Goal: Information Seeking & Learning: Learn about a topic

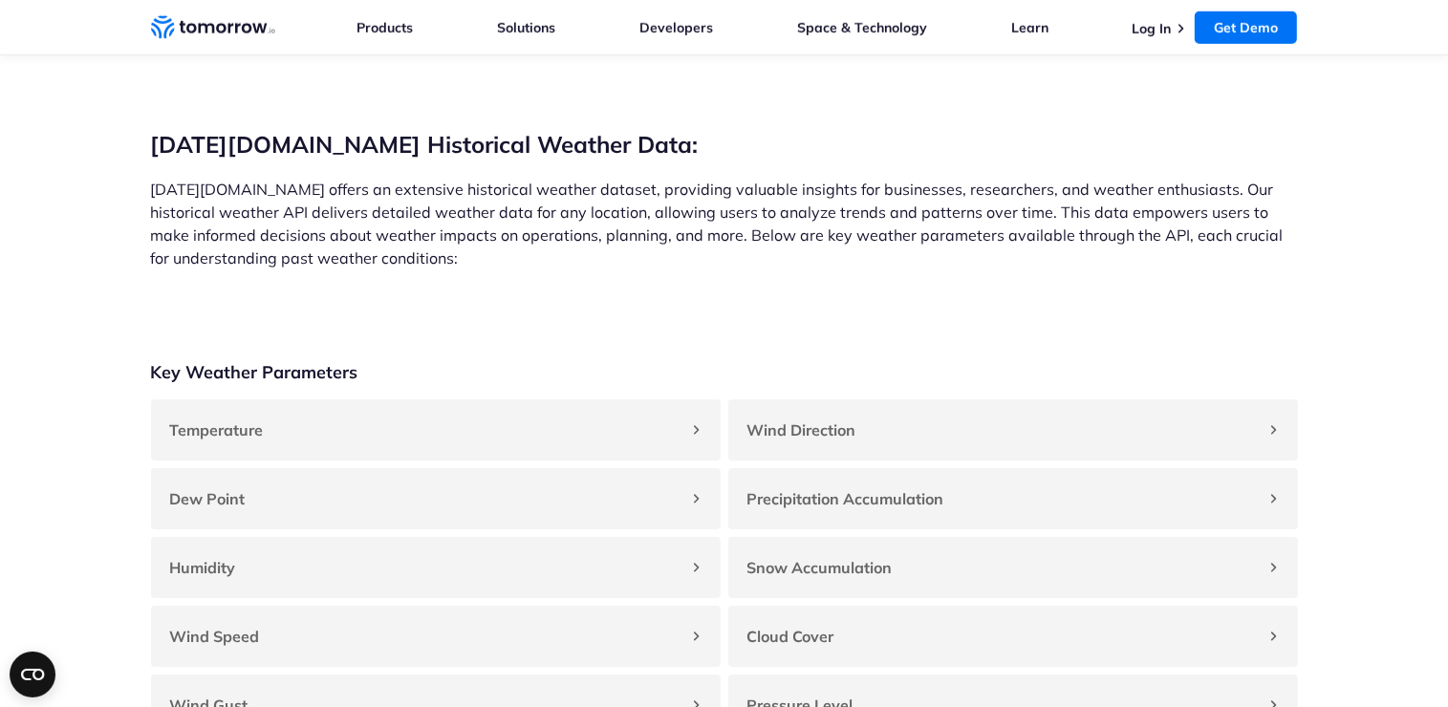
scroll to position [1529, 0]
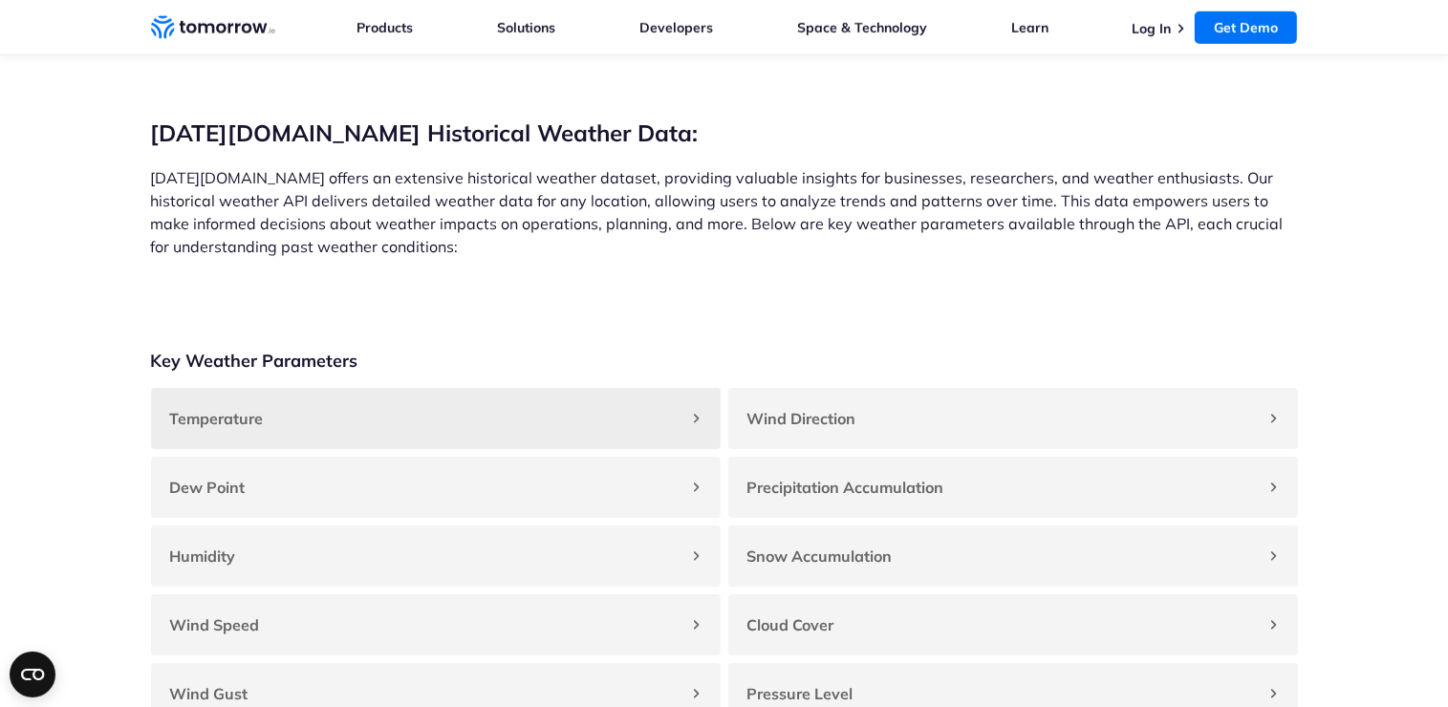
click at [704, 427] on div "Temperature" at bounding box center [436, 418] width 570 height 61
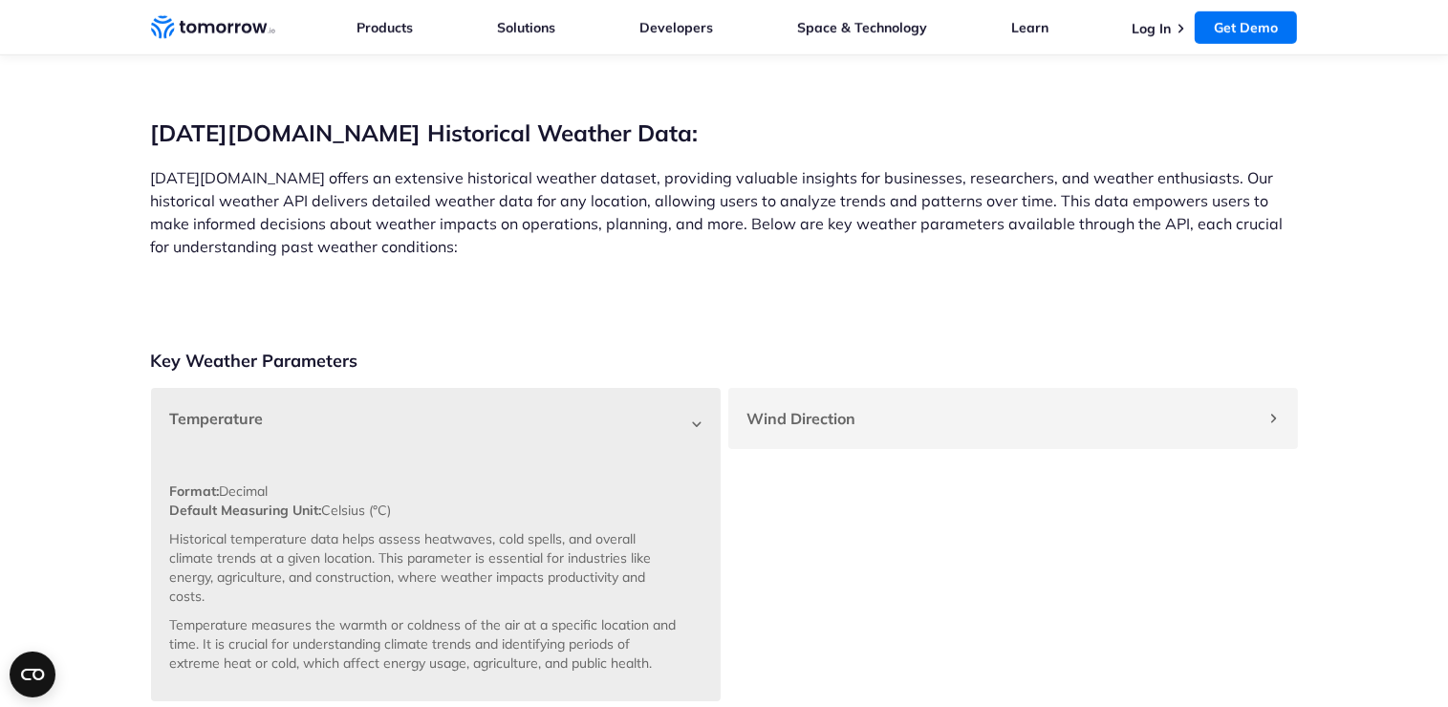
click at [701, 433] on div "Temperature" at bounding box center [436, 418] width 570 height 61
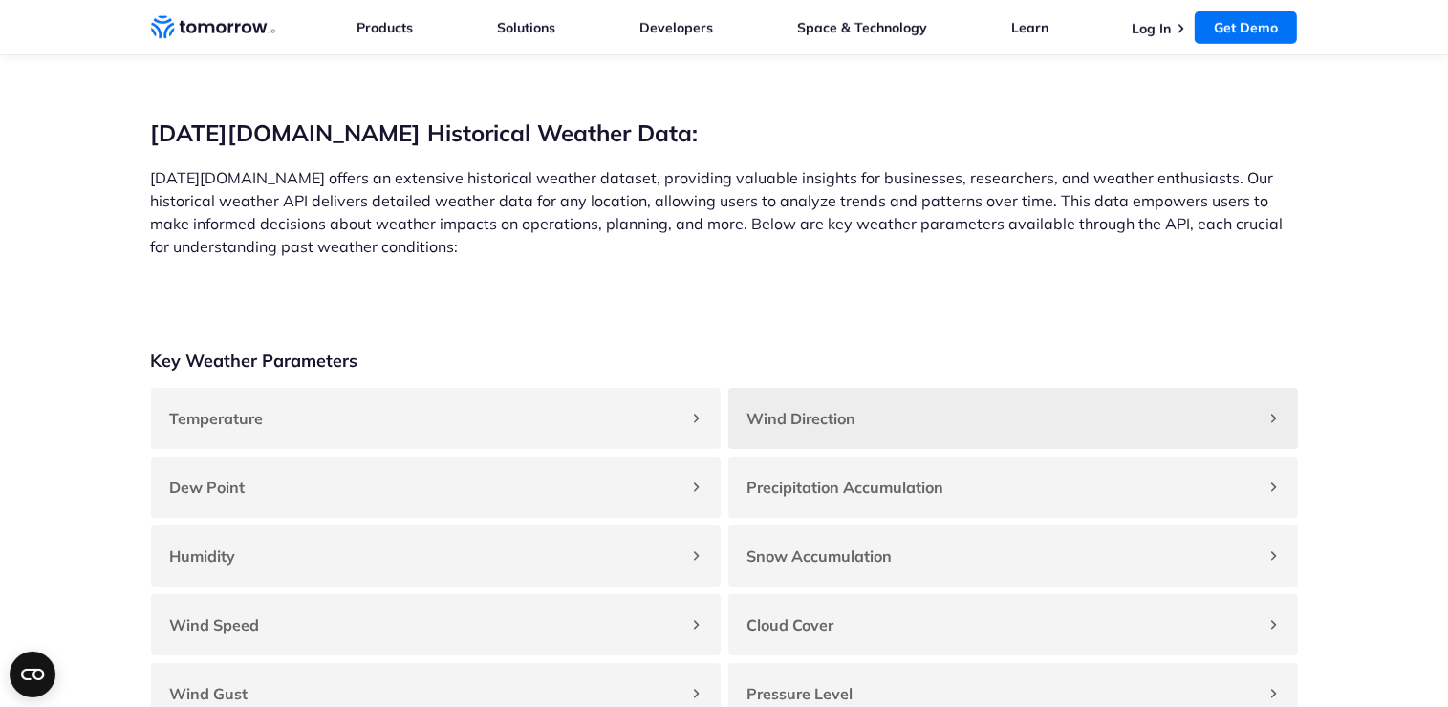
click at [925, 449] on div "Wind Direction" at bounding box center [1013, 418] width 570 height 61
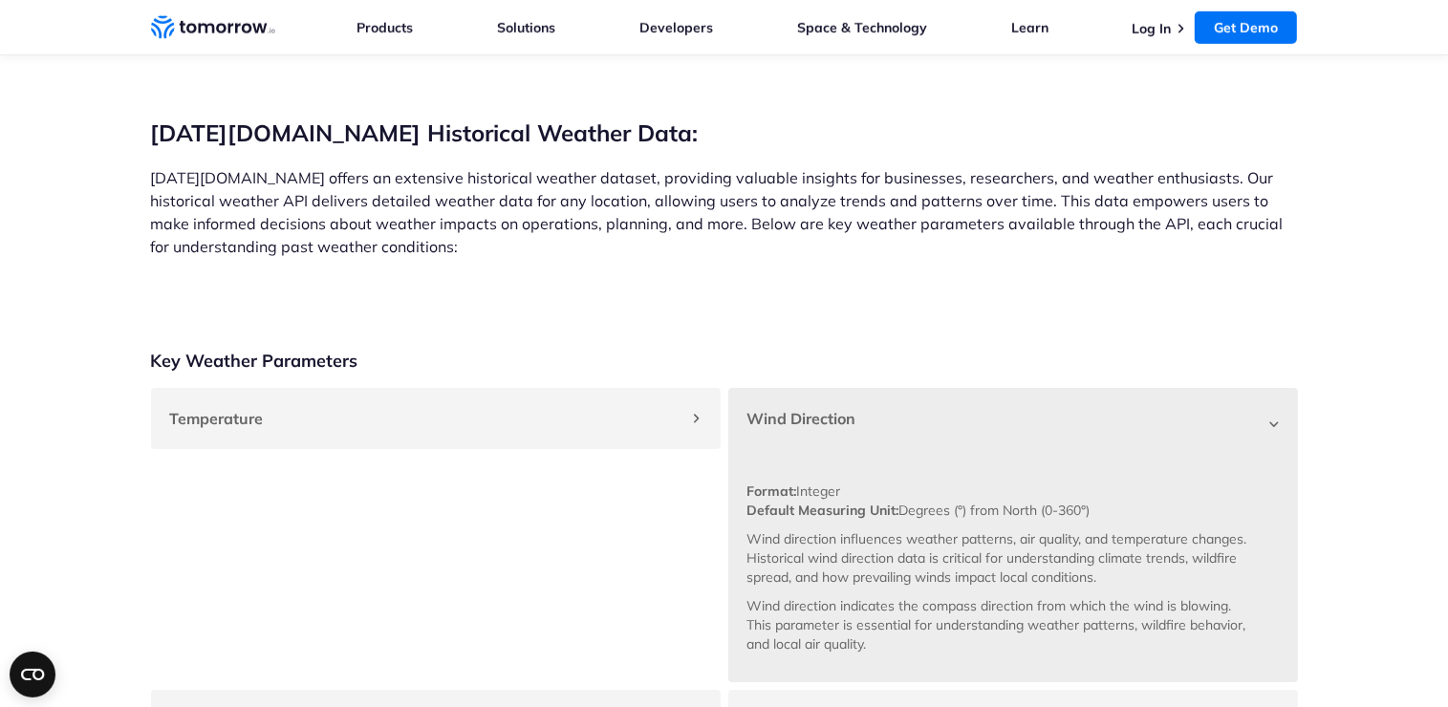
click at [925, 449] on div "Wind Direction" at bounding box center [1013, 418] width 570 height 61
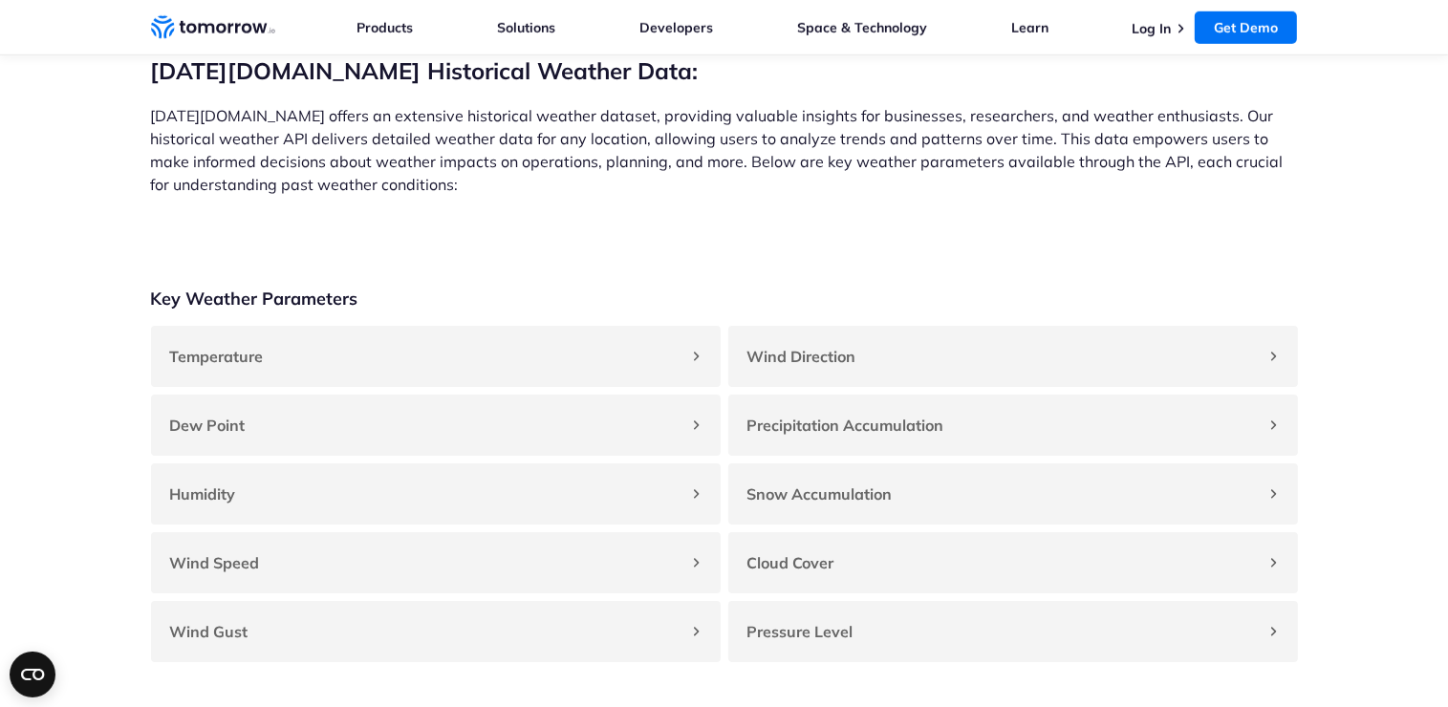
scroll to position [1721, 0]
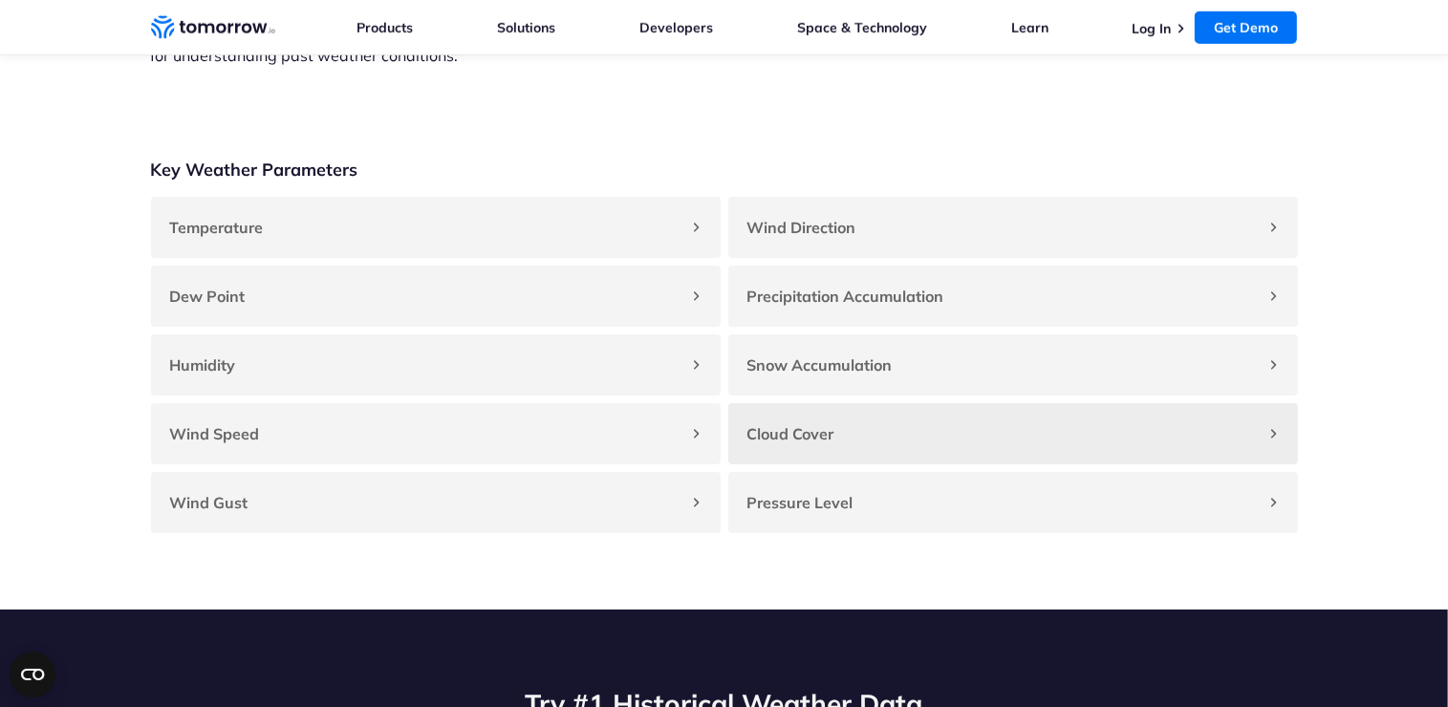
click at [780, 444] on strong "Cloud Cover" at bounding box center [791, 433] width 87 height 19
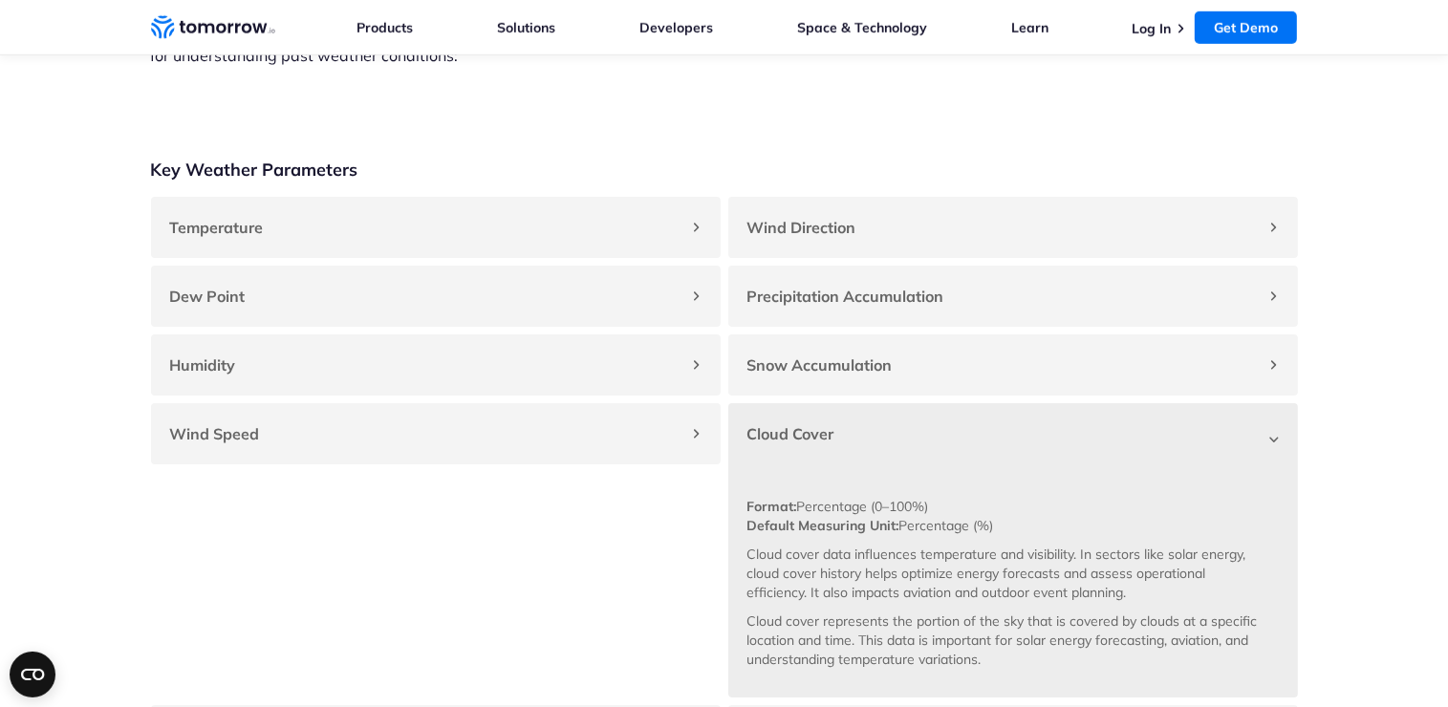
click at [780, 444] on strong "Cloud Cover" at bounding box center [791, 433] width 87 height 19
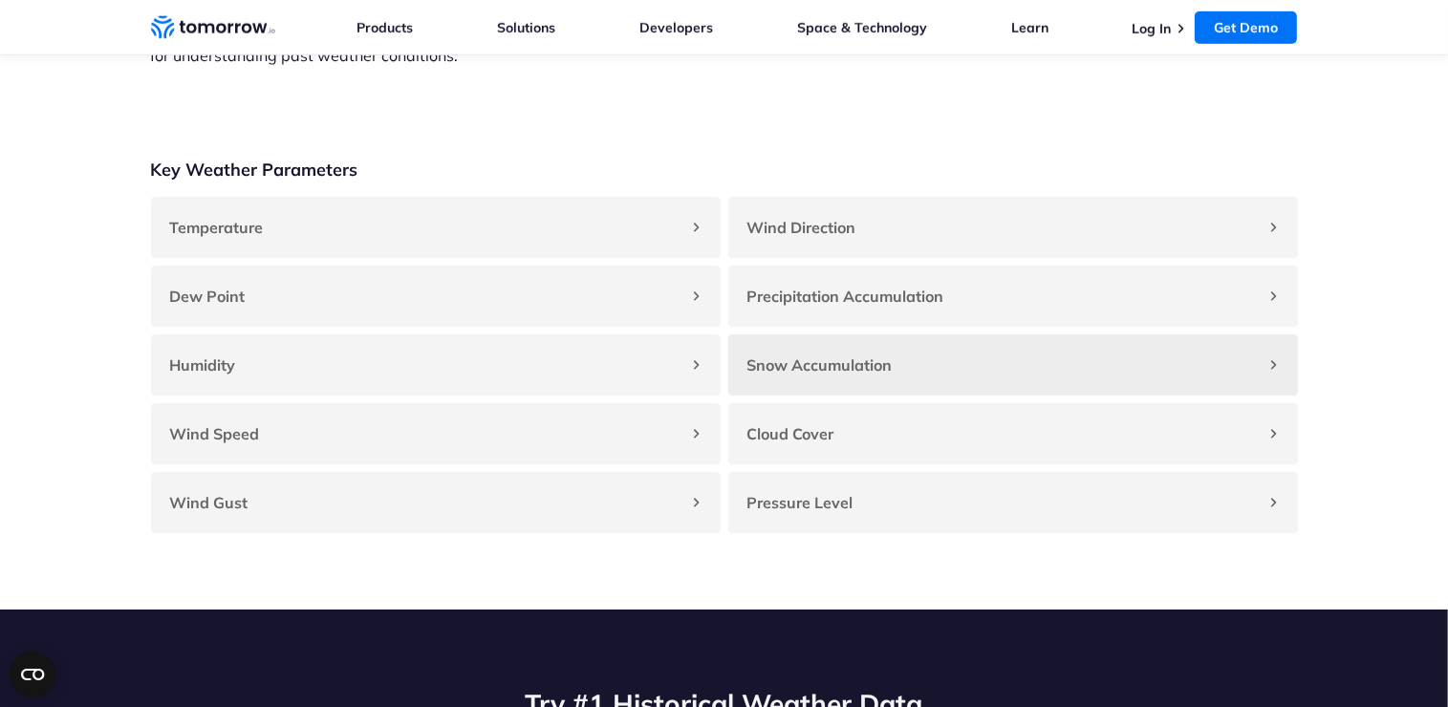
click at [841, 375] on strong "Snow Accumulation" at bounding box center [820, 365] width 145 height 19
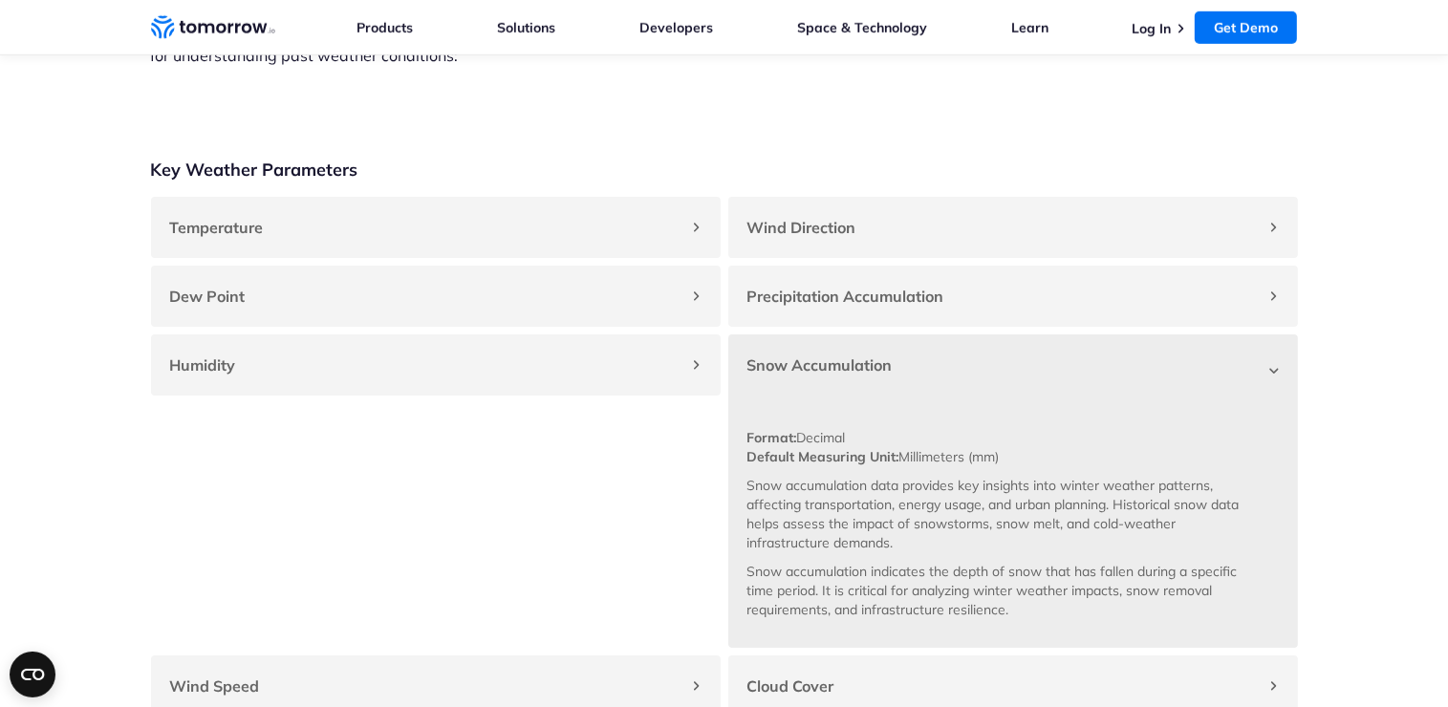
click at [837, 375] on strong "Snow Accumulation" at bounding box center [820, 365] width 145 height 19
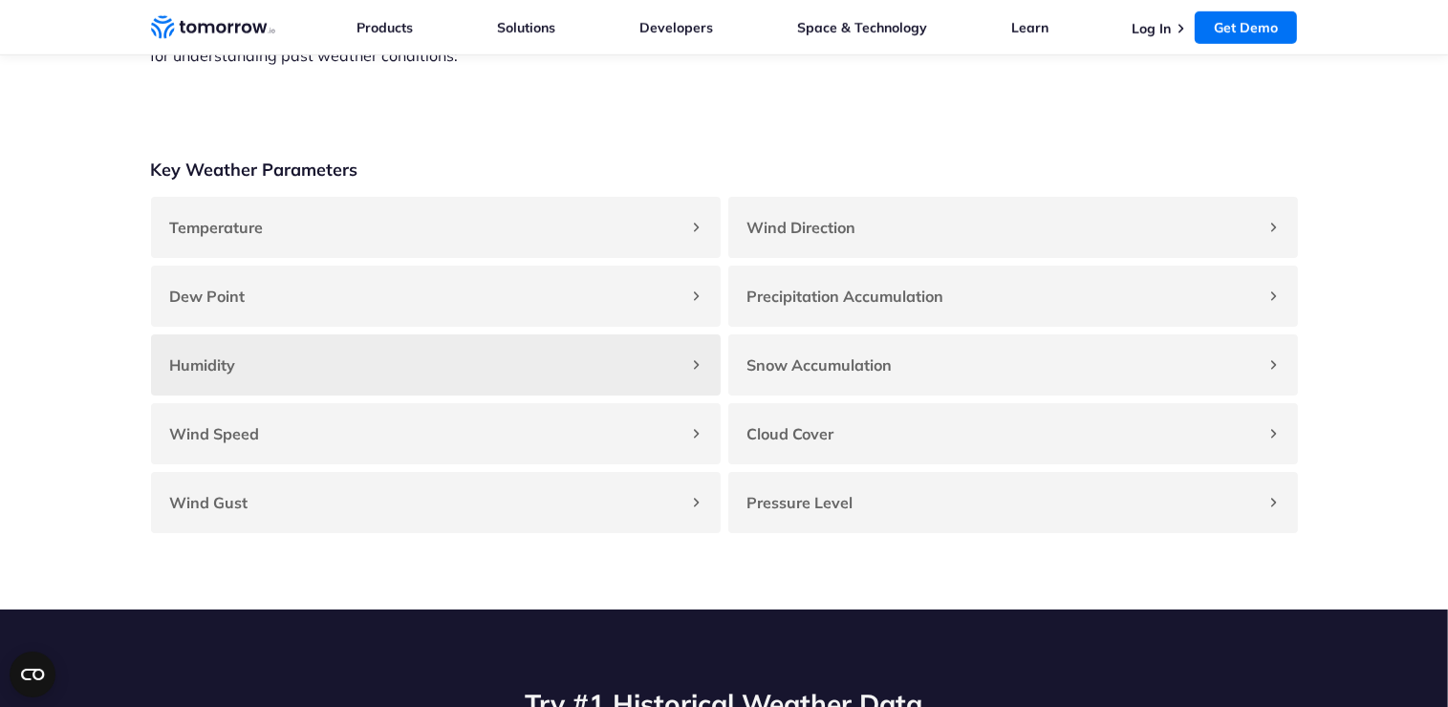
click at [630, 396] on div "Humidity" at bounding box center [436, 365] width 570 height 61
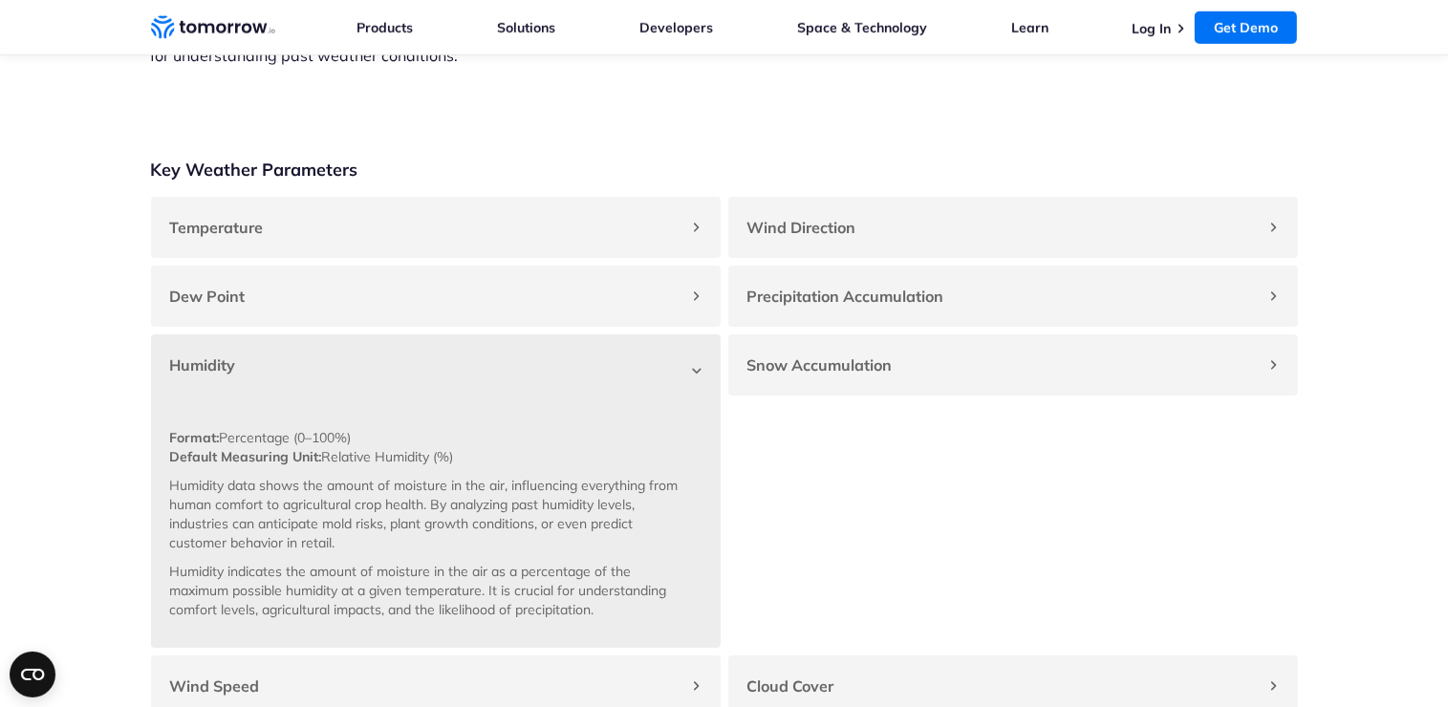
click at [630, 396] on div "Humidity" at bounding box center [436, 365] width 570 height 61
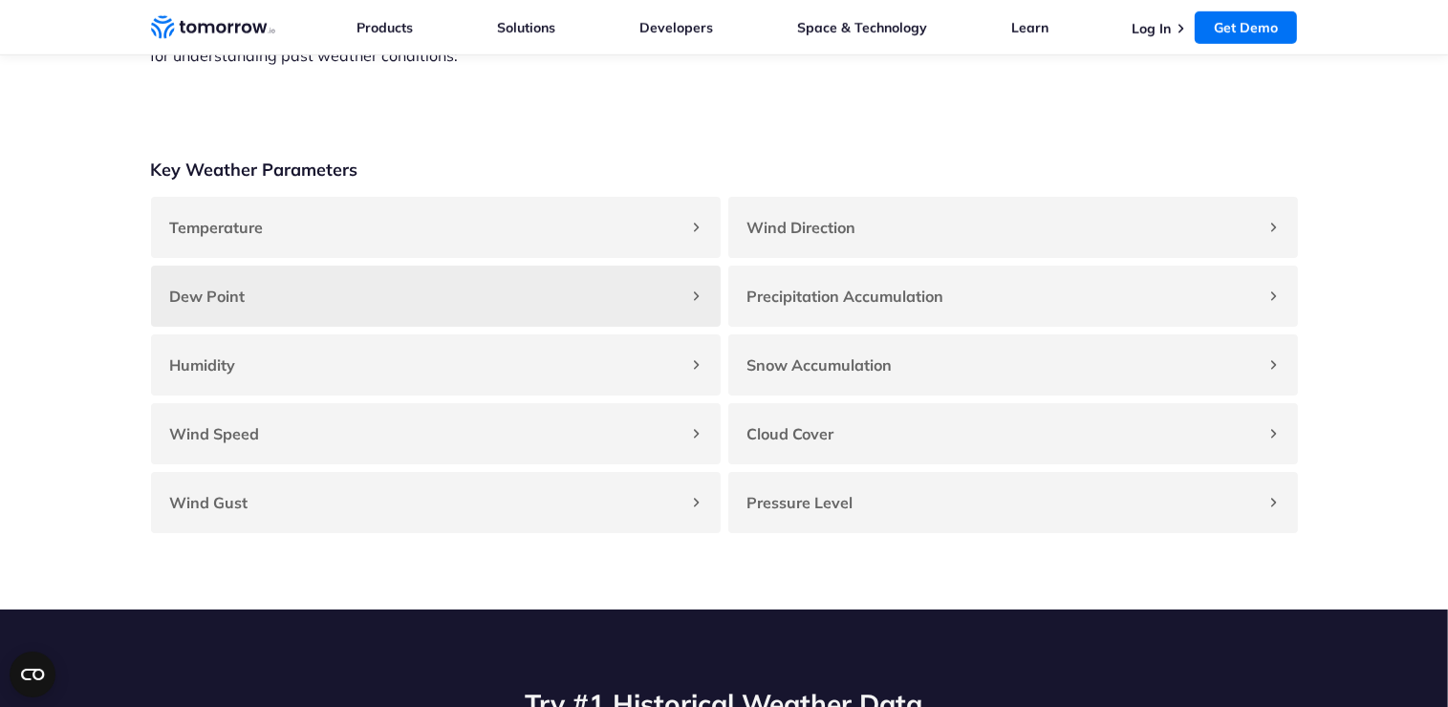
click at [633, 327] on div "Dew Point" at bounding box center [436, 296] width 570 height 61
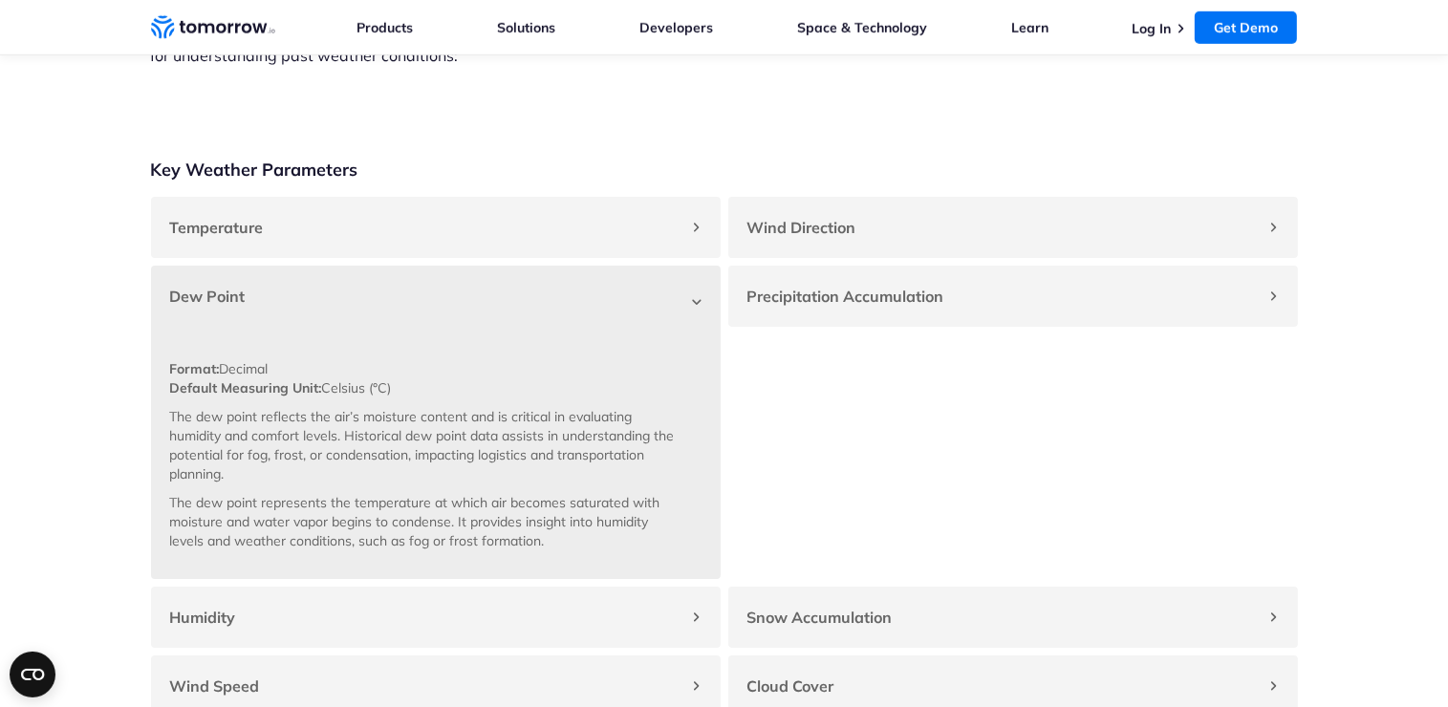
click at [648, 322] on div "Dew Point" at bounding box center [436, 296] width 570 height 61
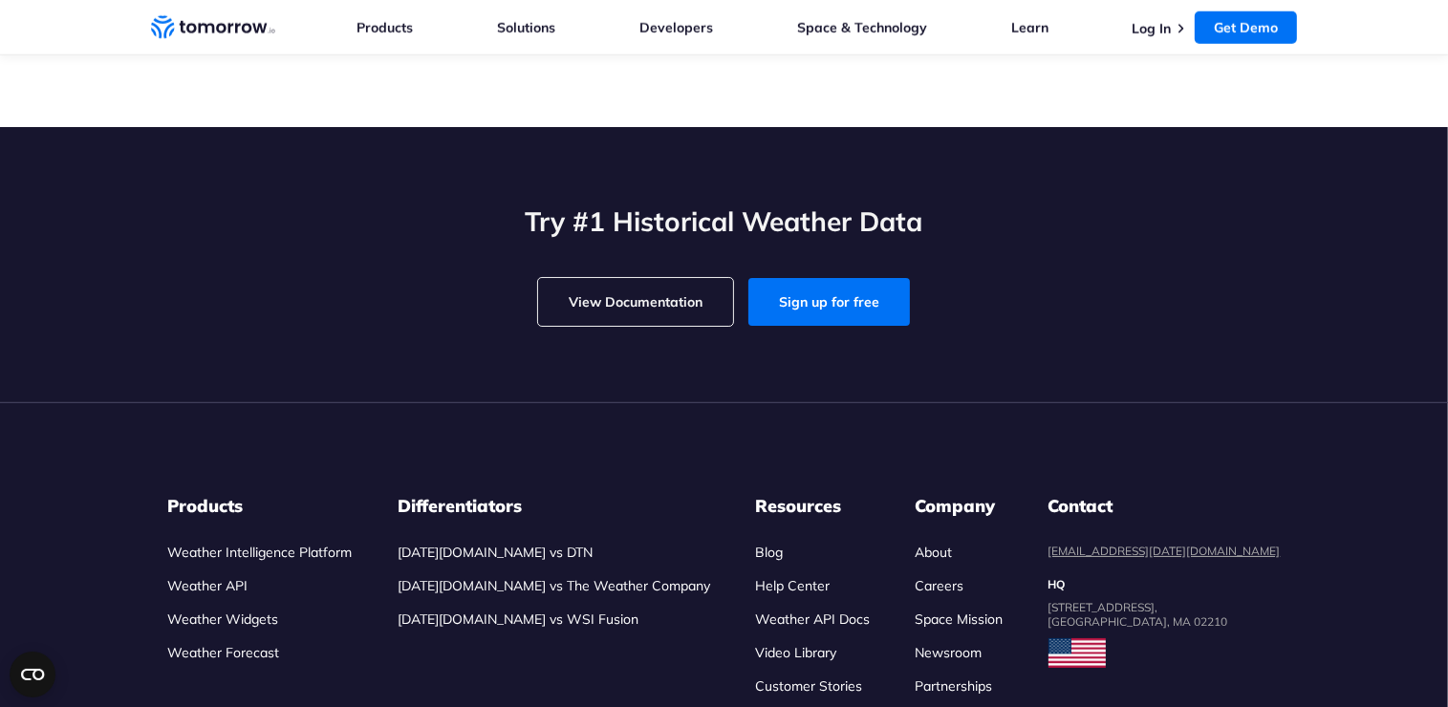
scroll to position [2201, 0]
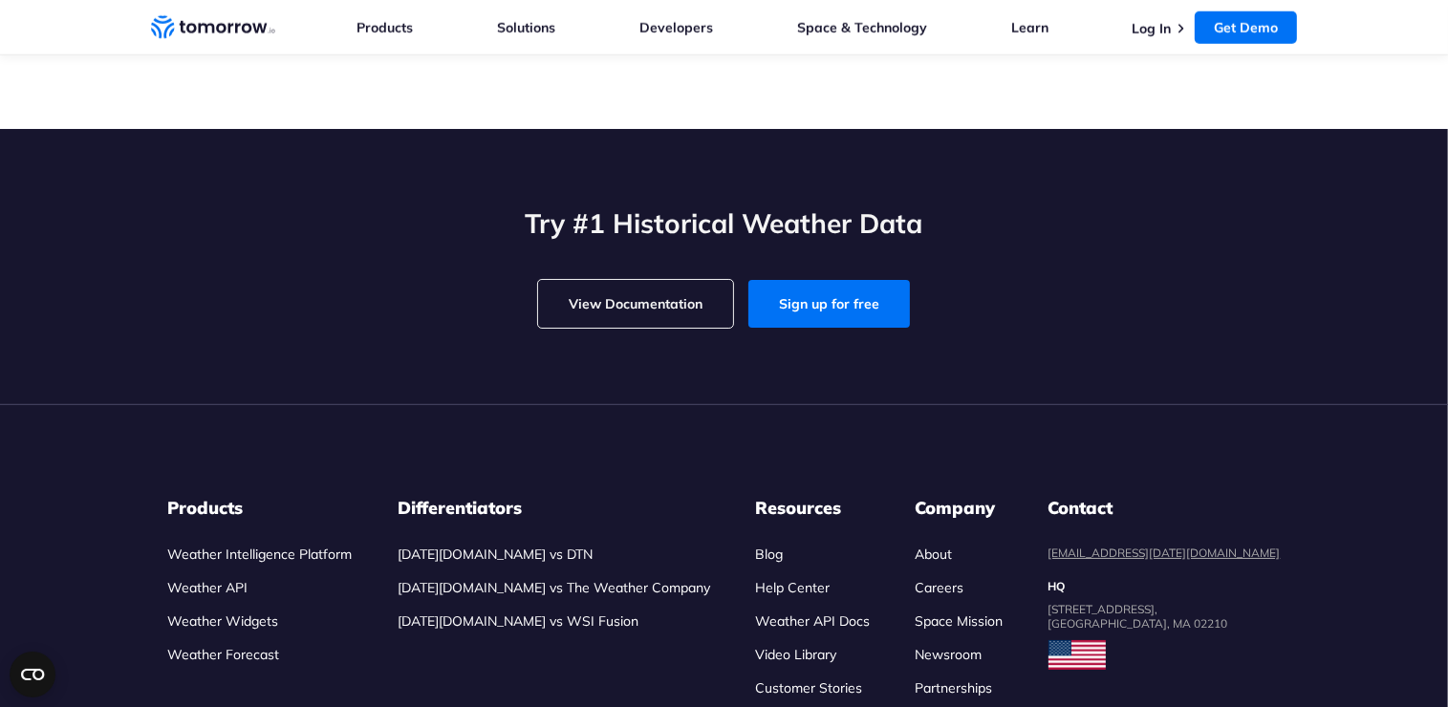
click at [703, 314] on link "View Documentation" at bounding box center [635, 304] width 195 height 48
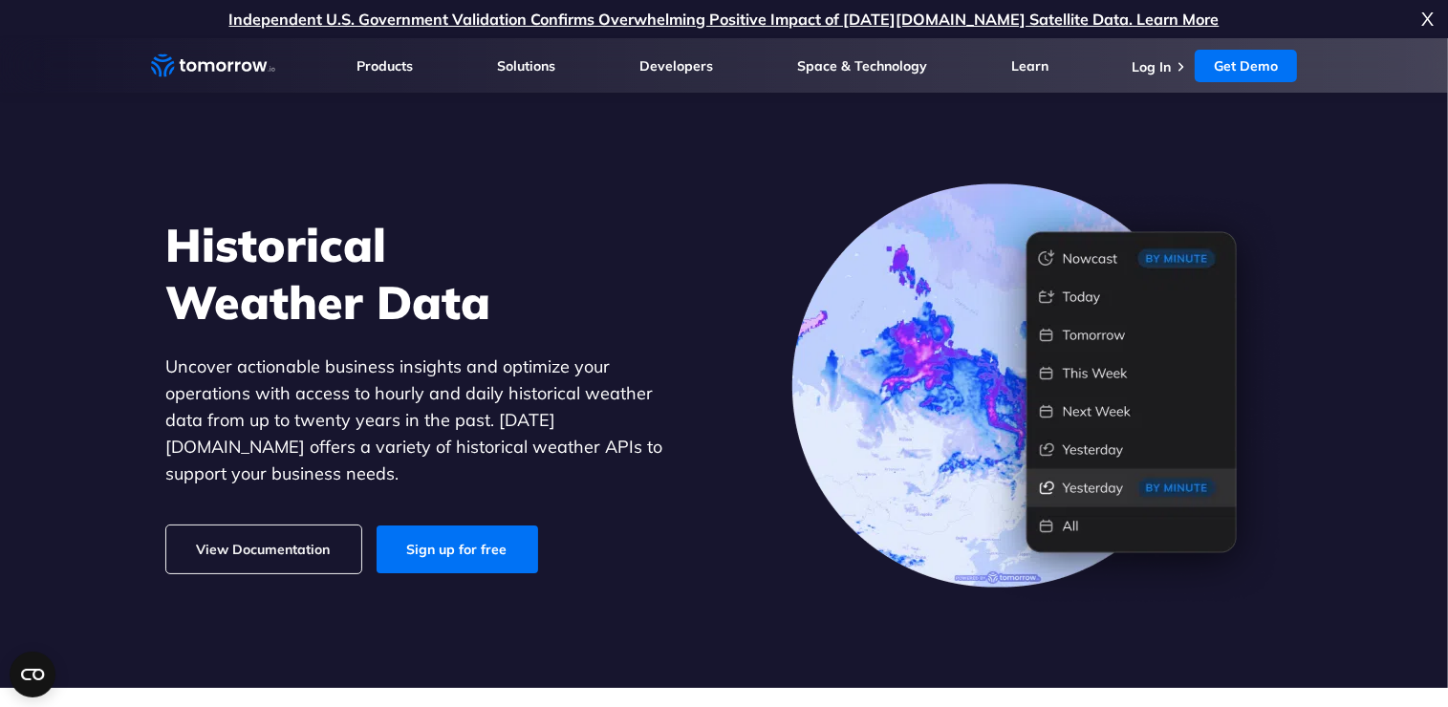
click at [192, 526] on link "View Documentation" at bounding box center [263, 550] width 195 height 48
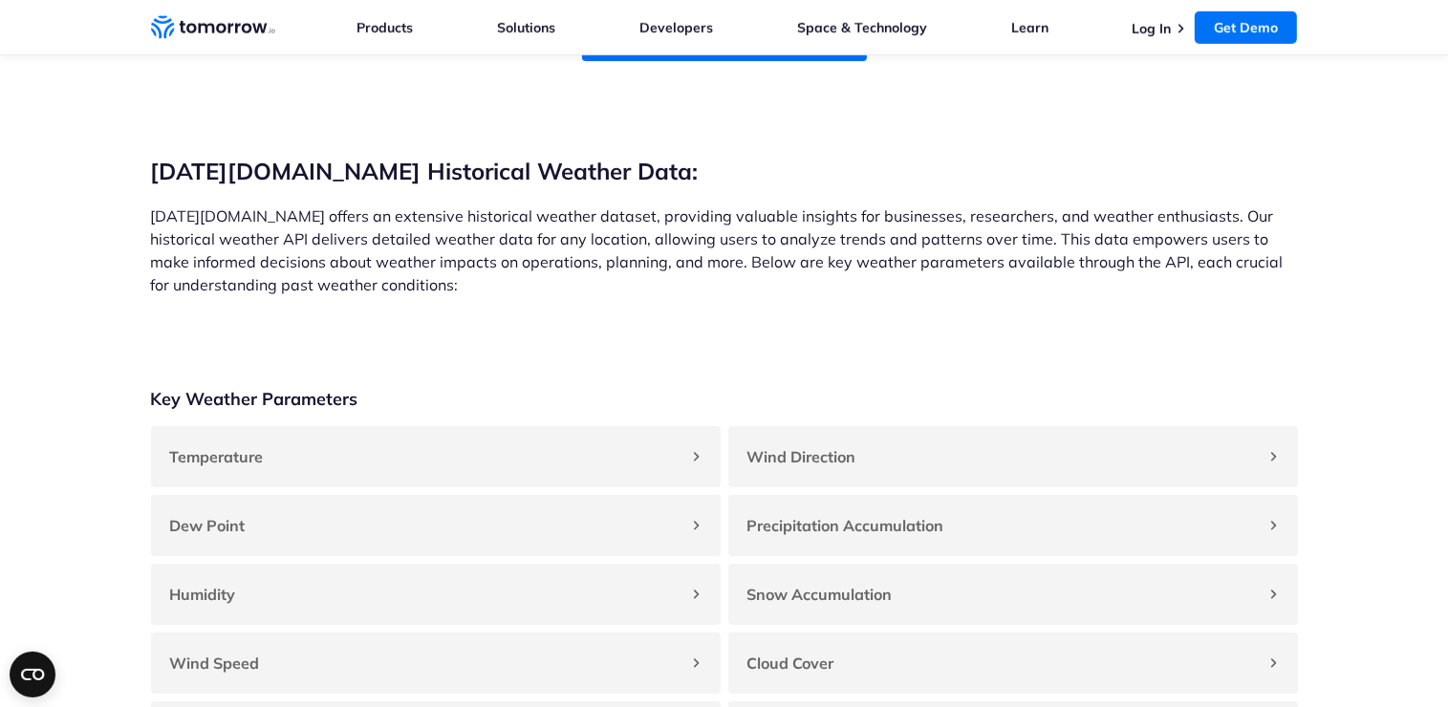
scroll to position [1529, 0]
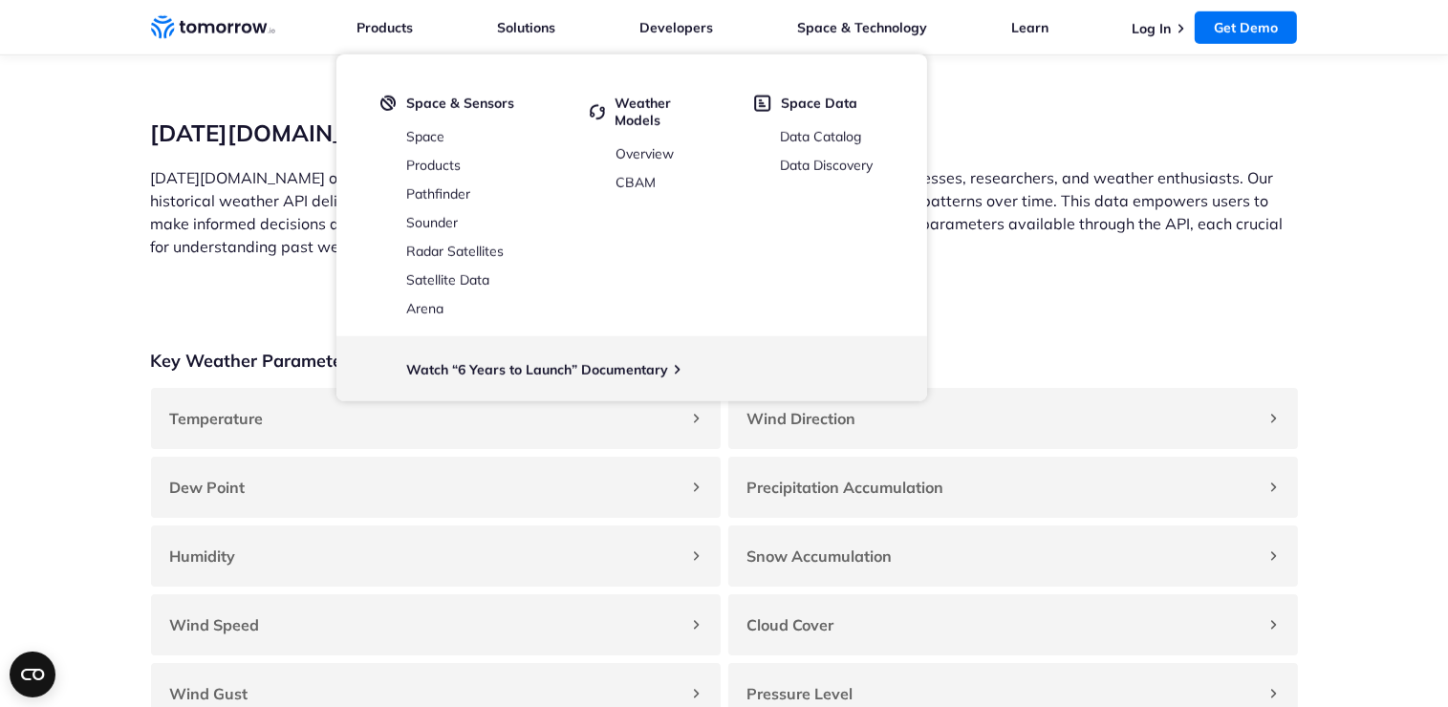
click at [1147, 173] on div "Tomorrow.io Historical Weather Data: Tomorrow.io offers an extensive historical…" at bounding box center [724, 189] width 1147 height 140
click at [1335, 168] on section "Tomorrow.io Historical Weather Data: Tomorrow.io offers an extensive historical…" at bounding box center [724, 148] width 1448 height 250
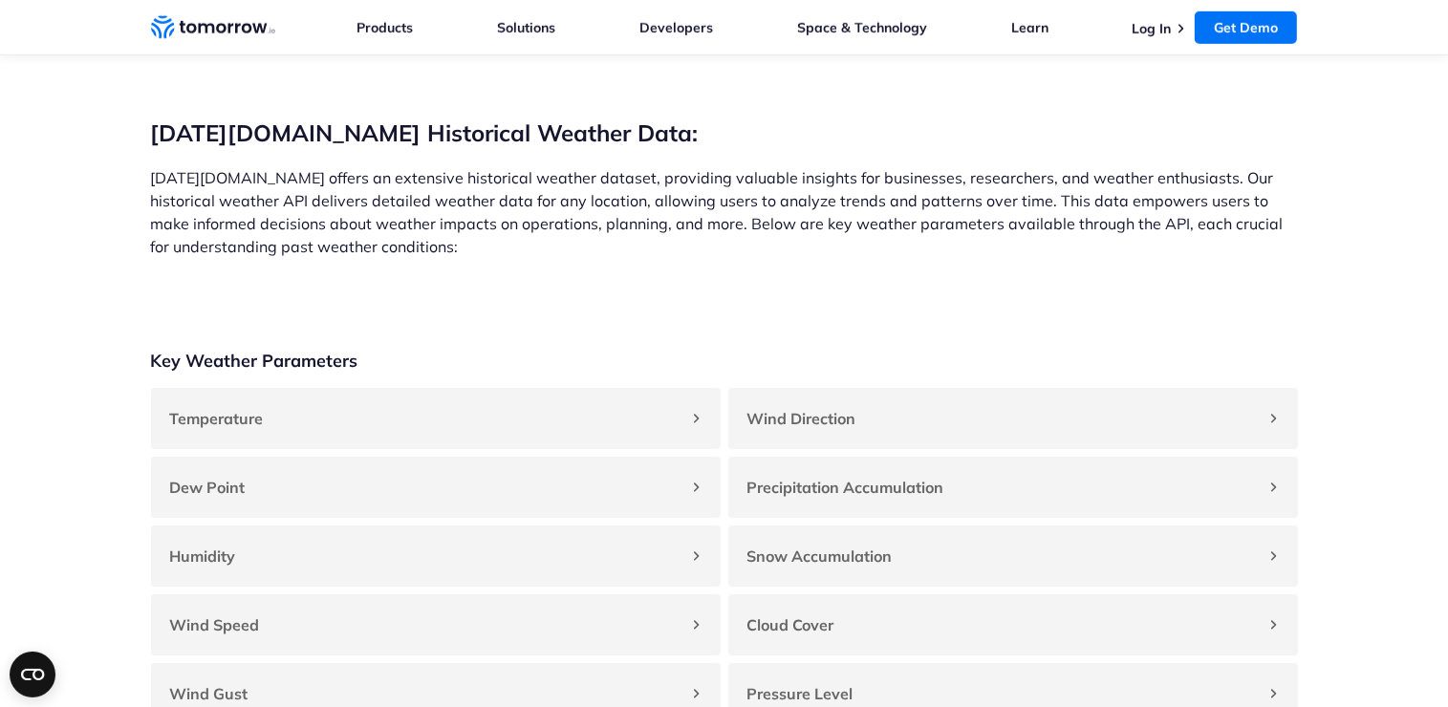
scroll to position [1816, 0]
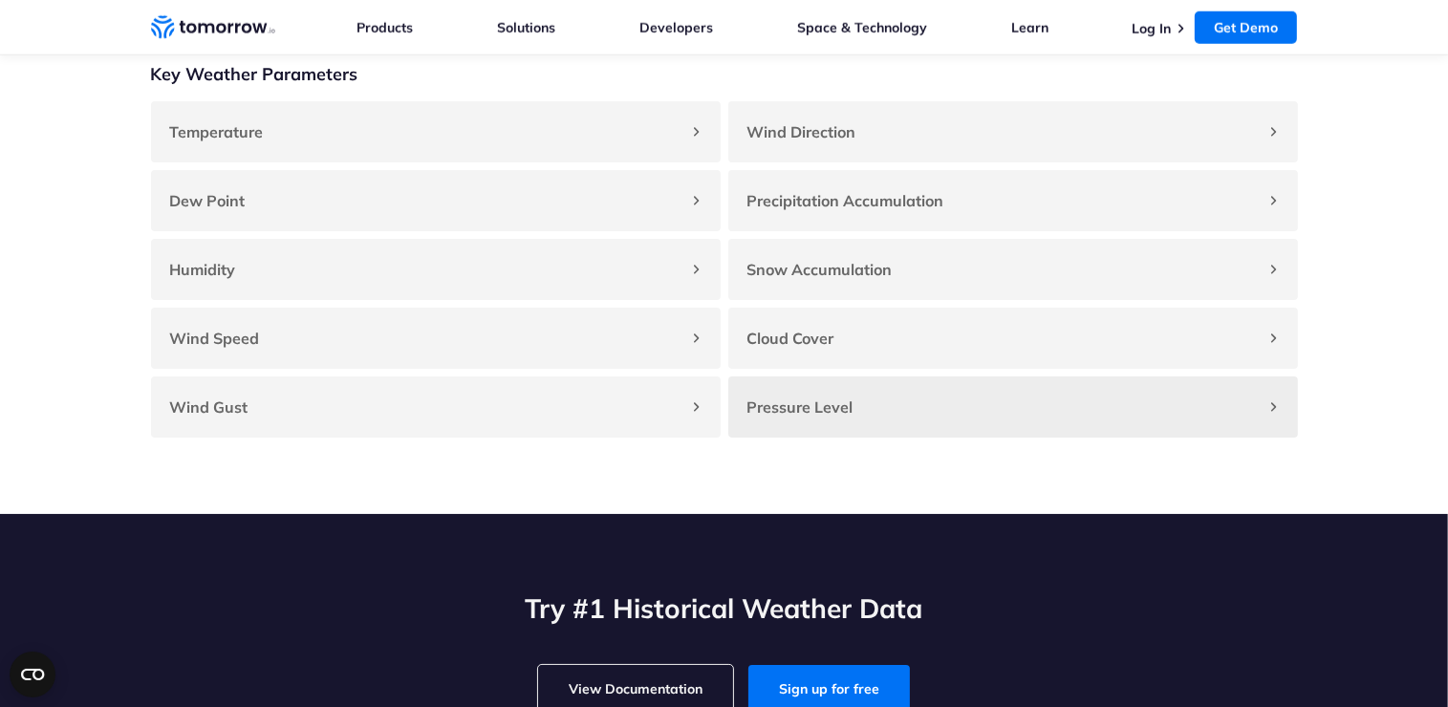
click at [840, 403] on div "Pressure Level" at bounding box center [1013, 407] width 570 height 61
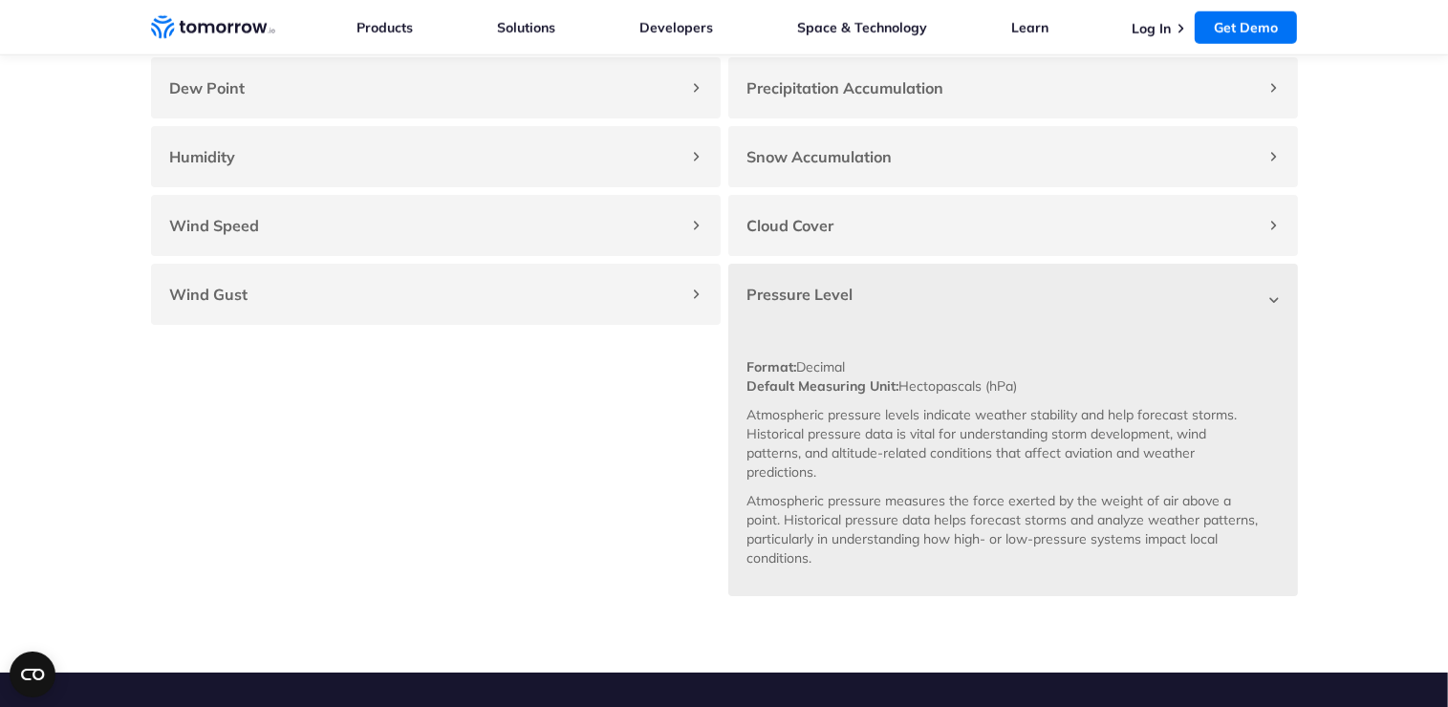
scroll to position [2007, 0]
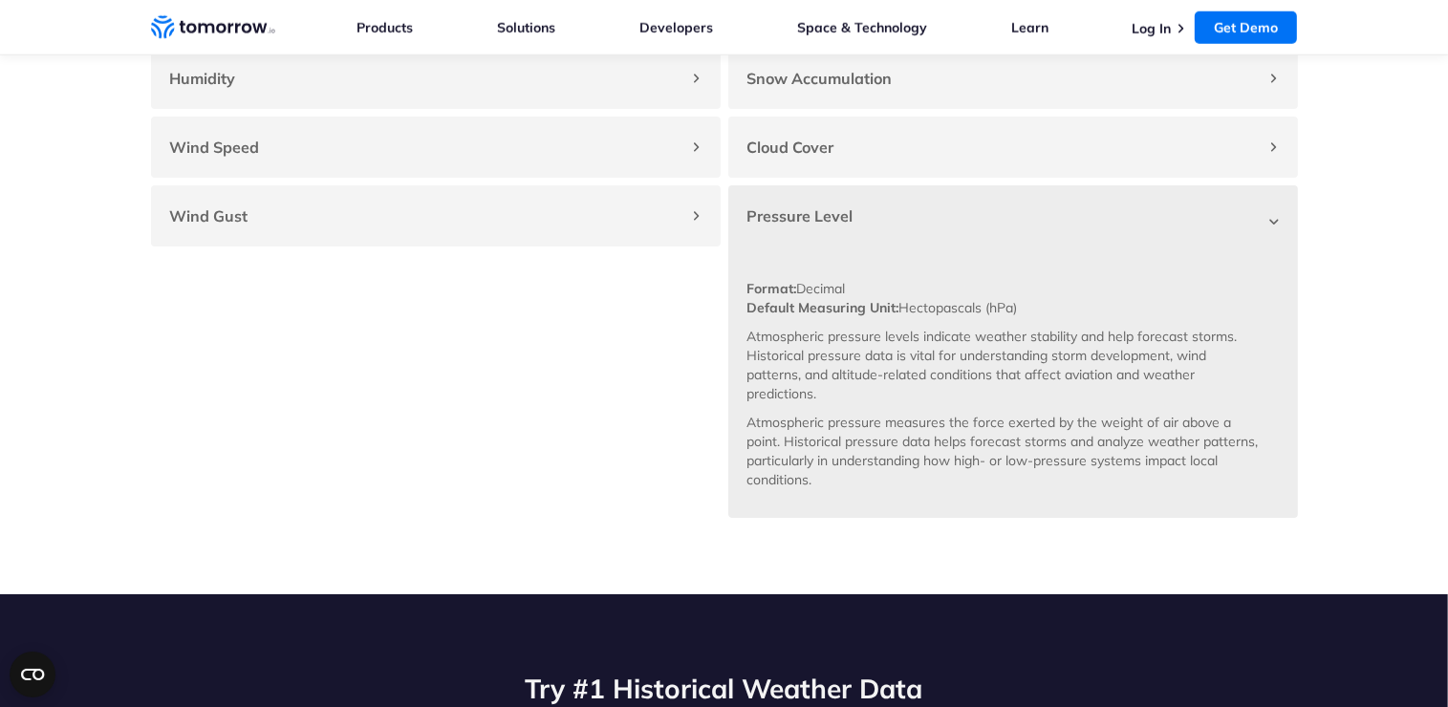
click at [949, 228] on h4 "Pressure Level" at bounding box center [1004, 216] width 512 height 23
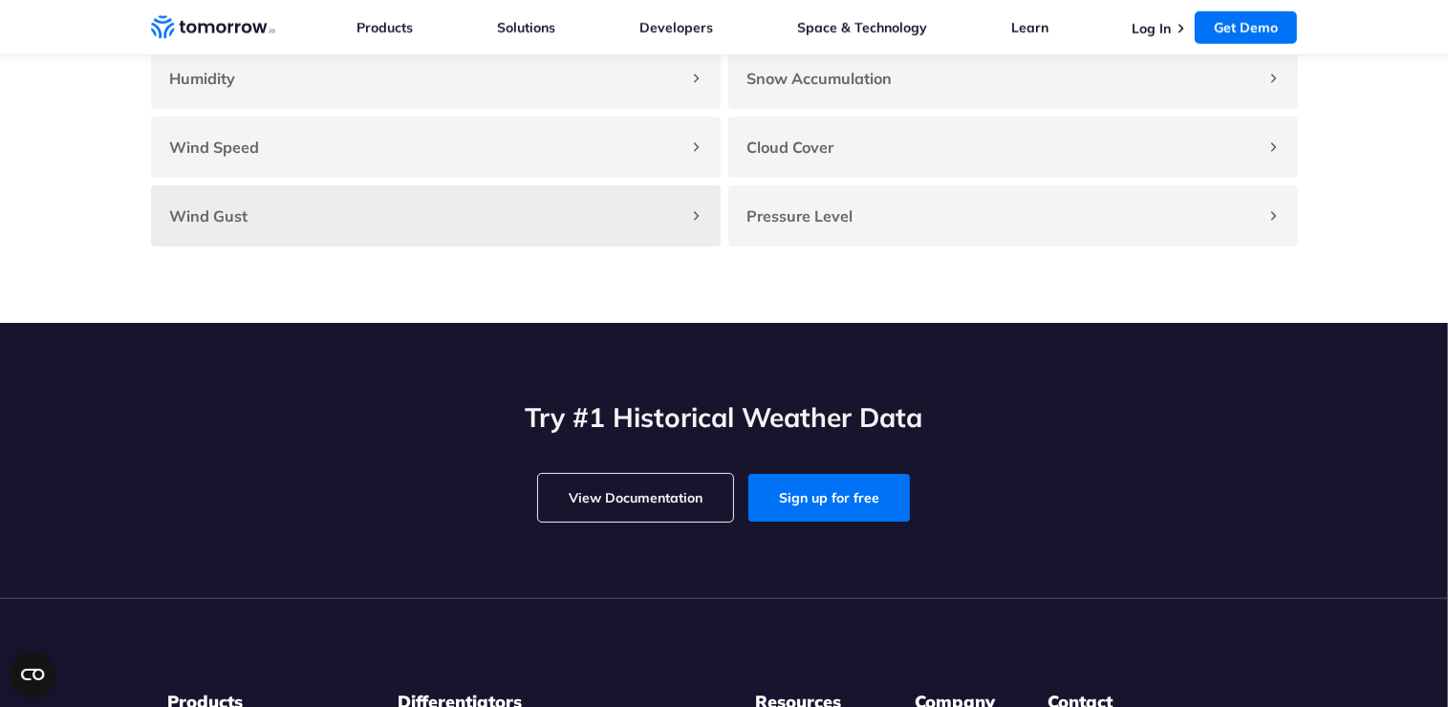
click at [516, 247] on div "Wind Gust" at bounding box center [436, 215] width 570 height 61
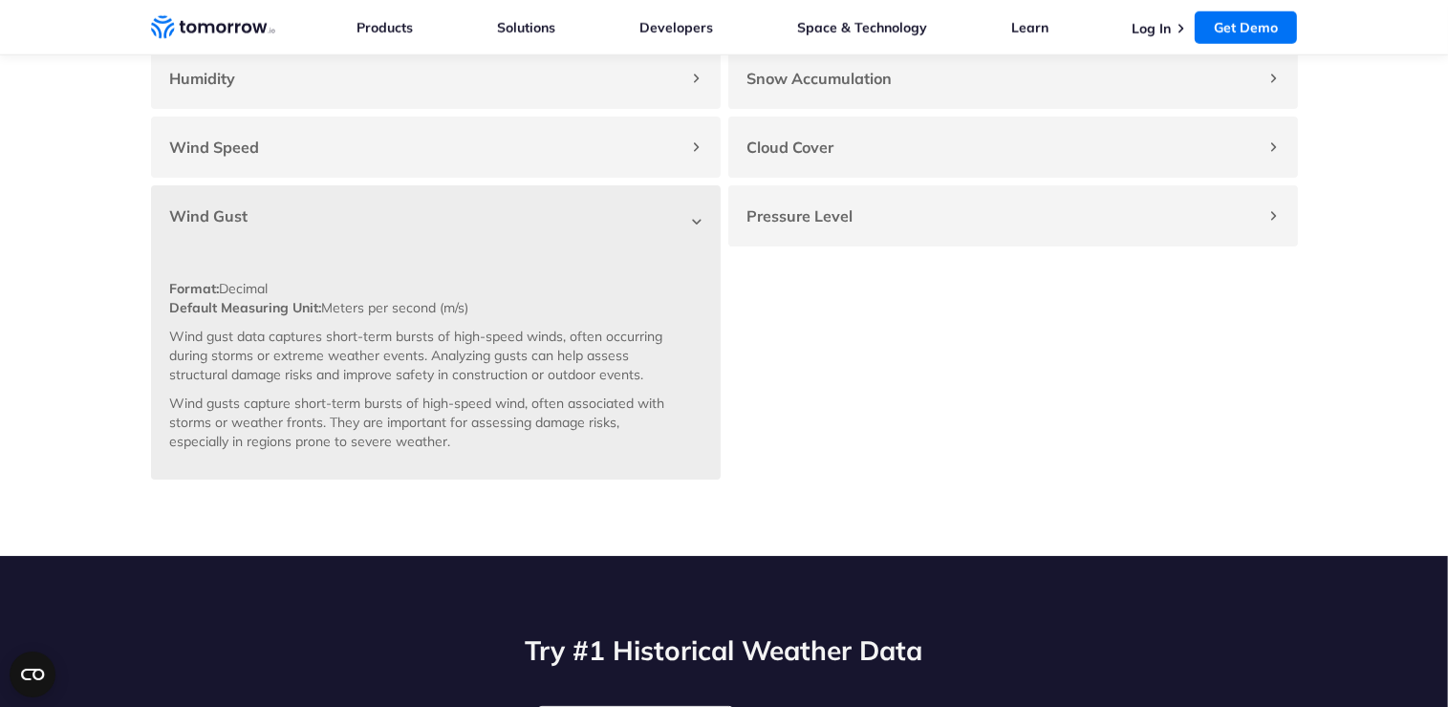
click at [512, 247] on div "Wind Gust" at bounding box center [436, 215] width 570 height 61
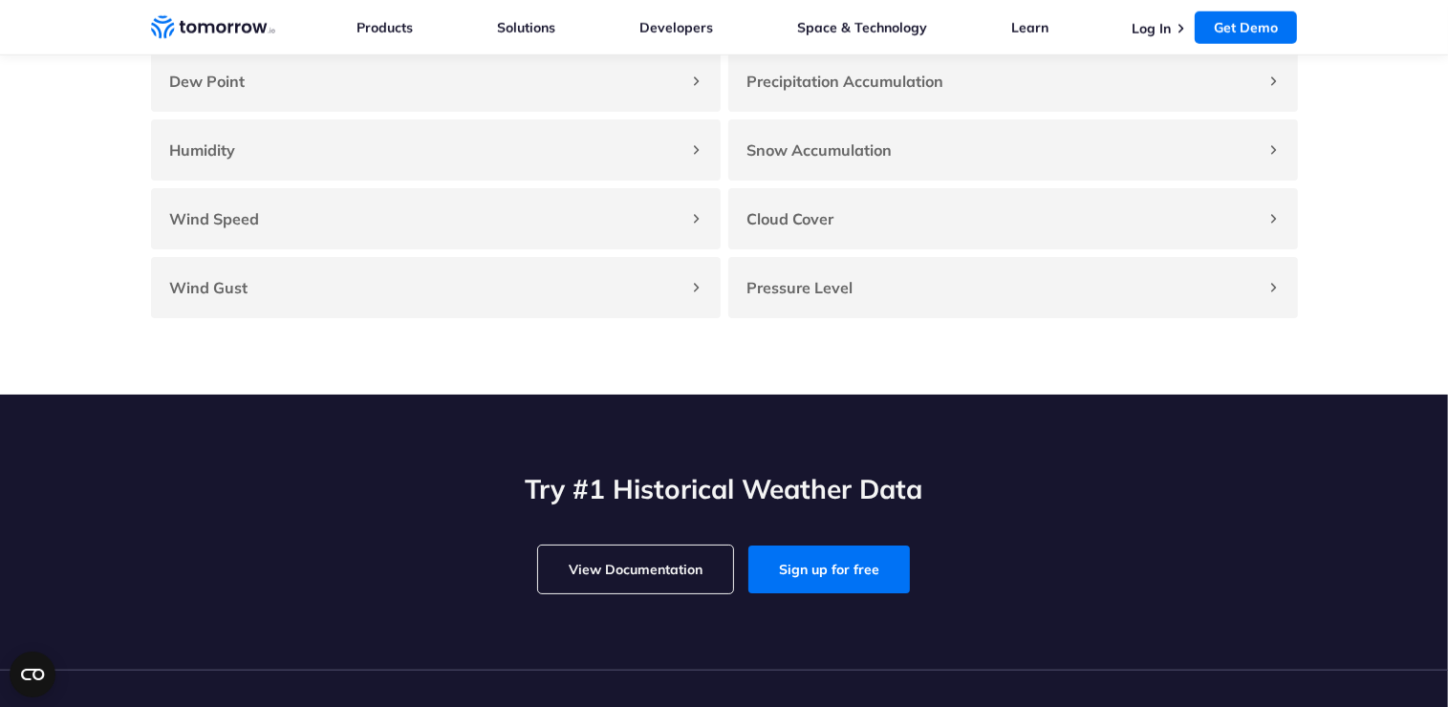
scroll to position [1816, 0]
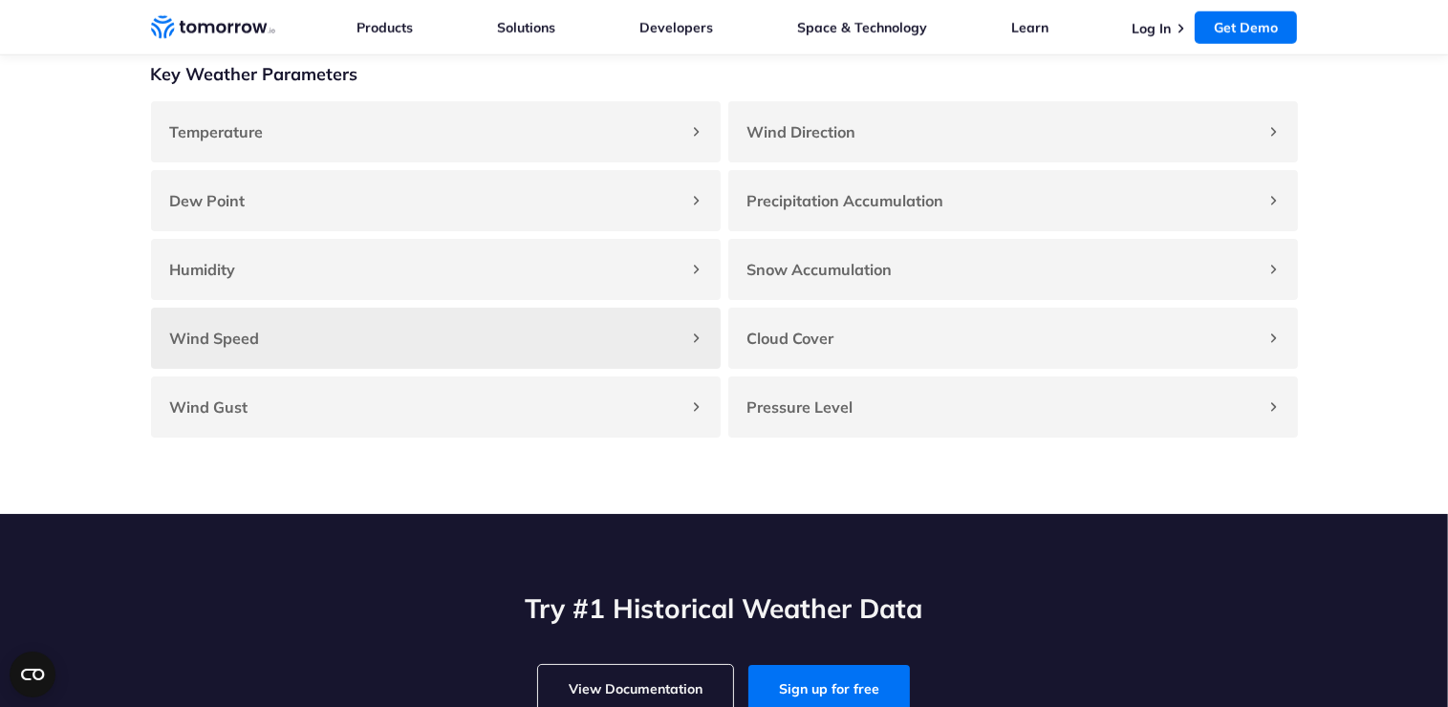
click at [598, 340] on h4 "Wind Speed" at bounding box center [426, 338] width 512 height 23
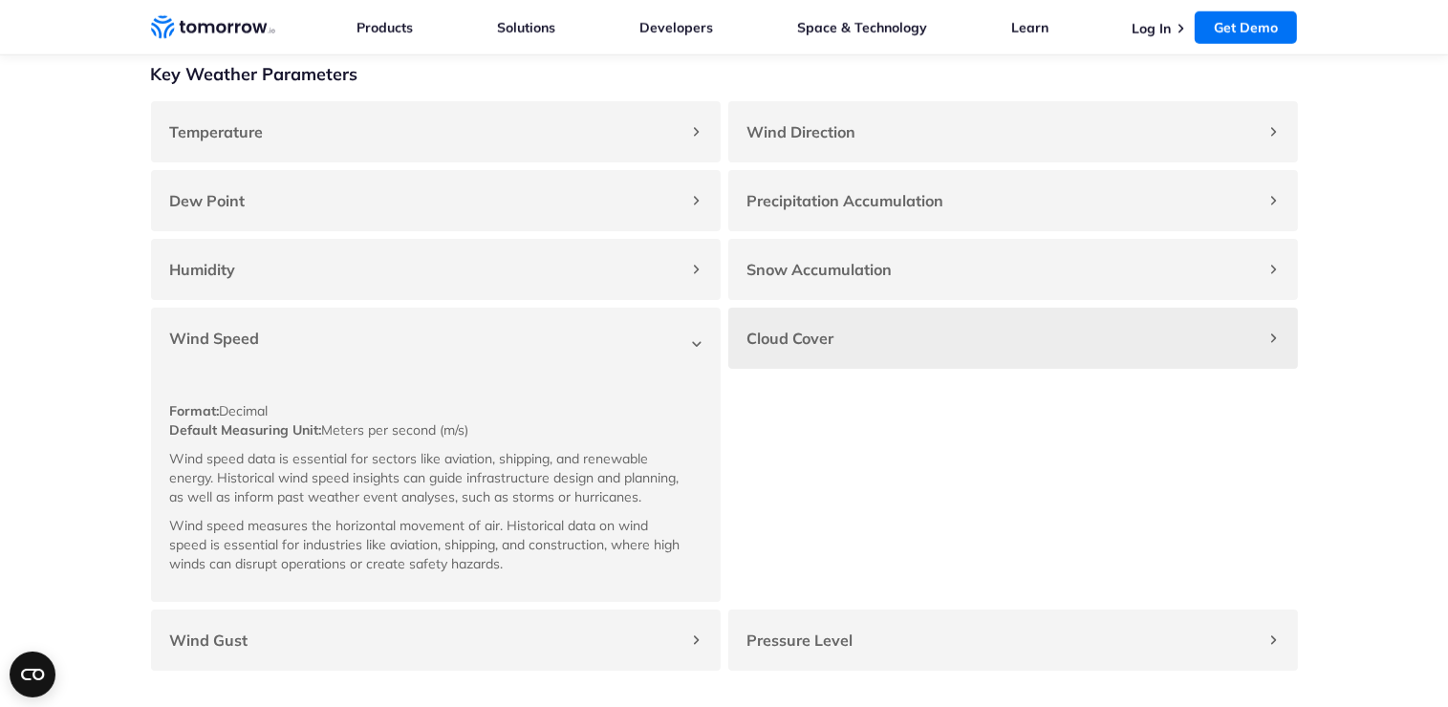
click at [785, 346] on strong "Cloud Cover" at bounding box center [791, 338] width 87 height 19
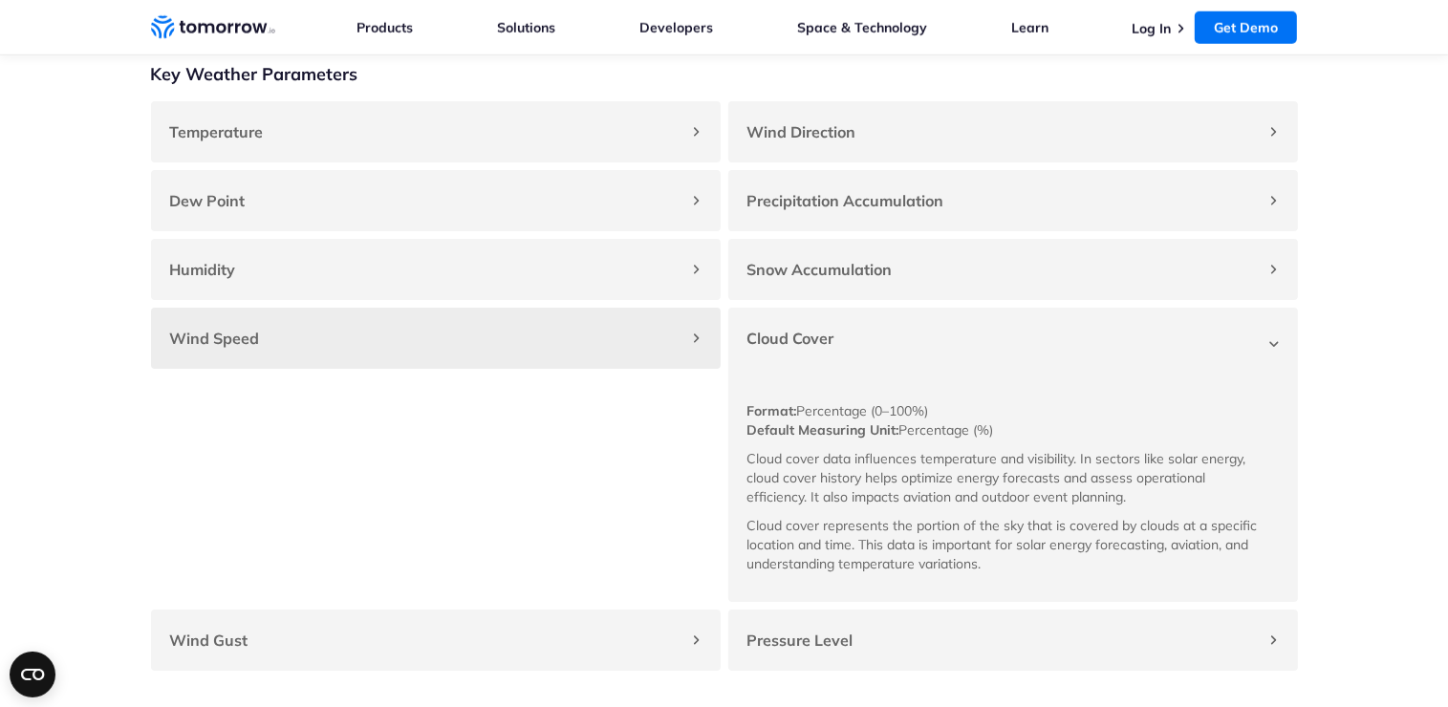
click at [663, 544] on div "Wind Speed Format: Decimal Default Measuring Unit: Meters per second (m/s) Wind…" at bounding box center [436, 455] width 570 height 294
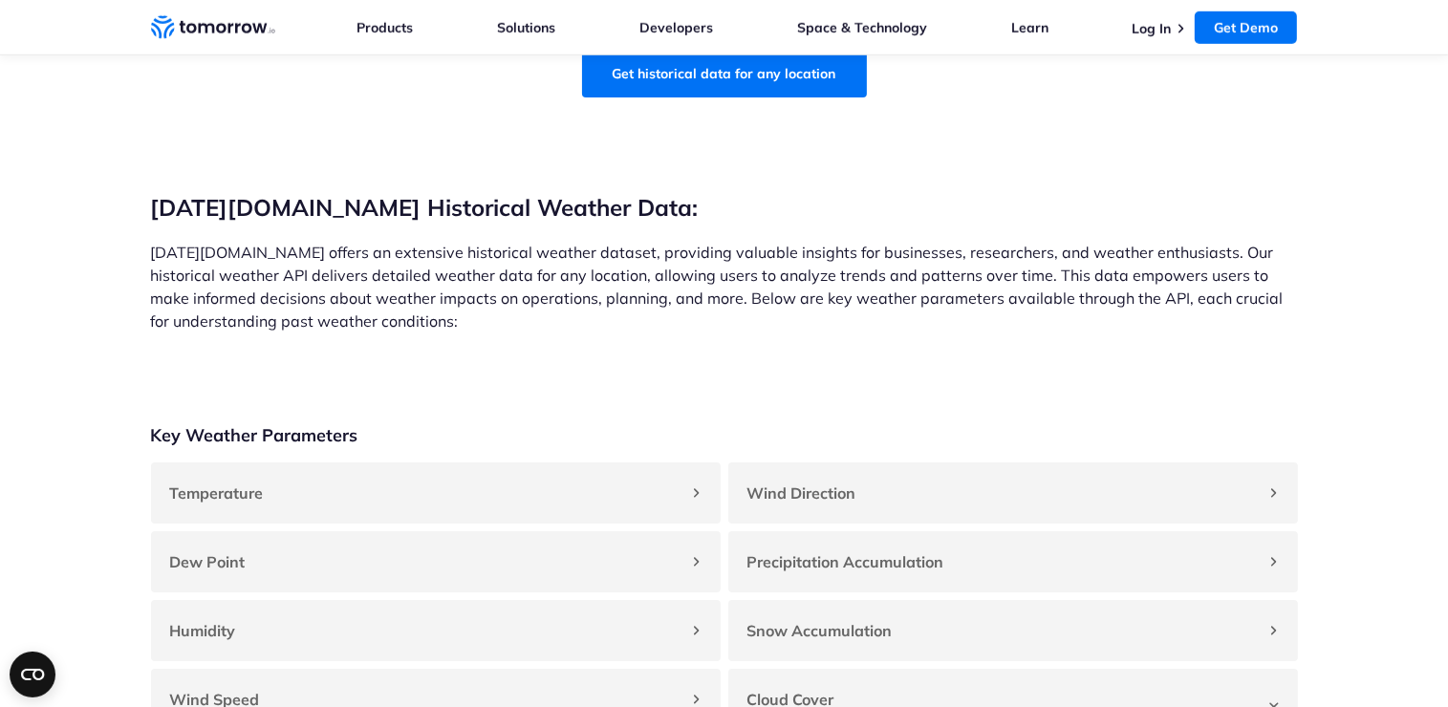
scroll to position [1434, 0]
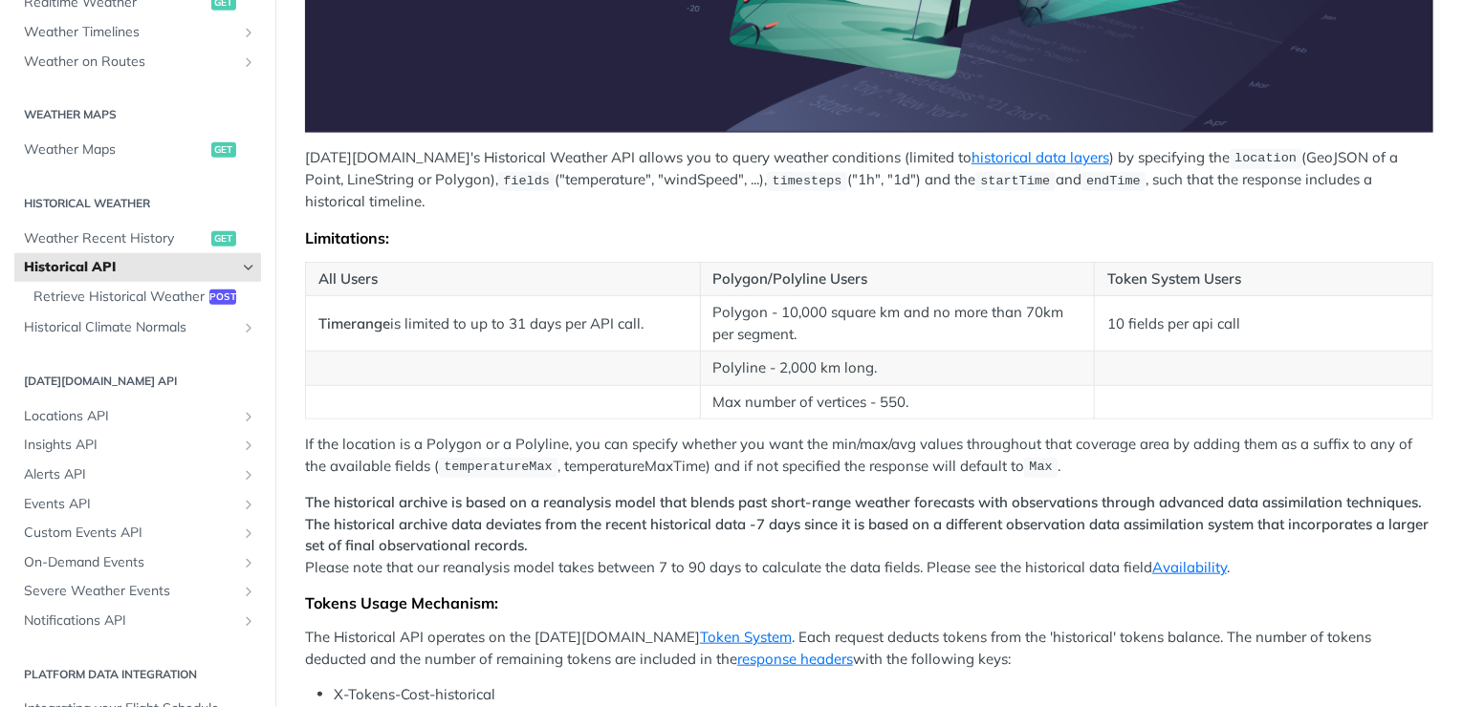
scroll to position [574, 0]
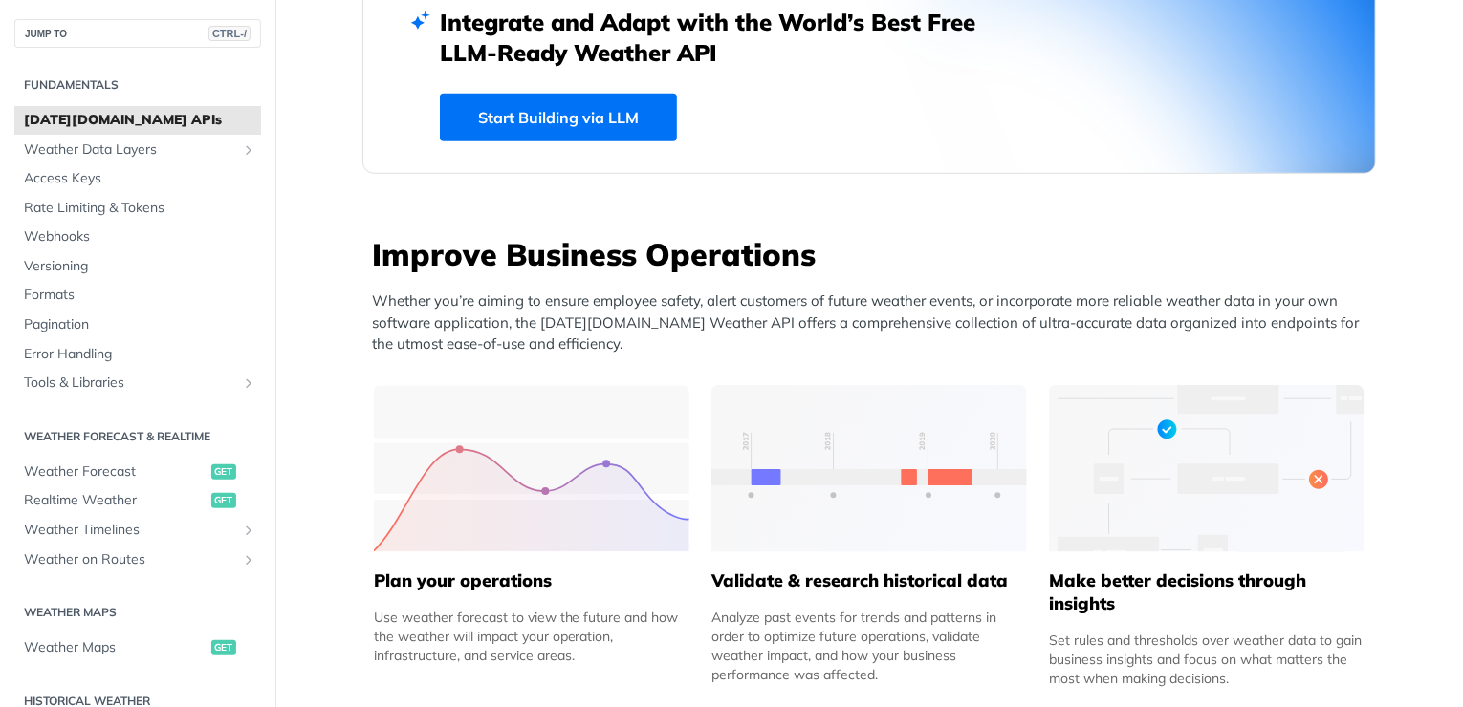
scroll to position [554, 0]
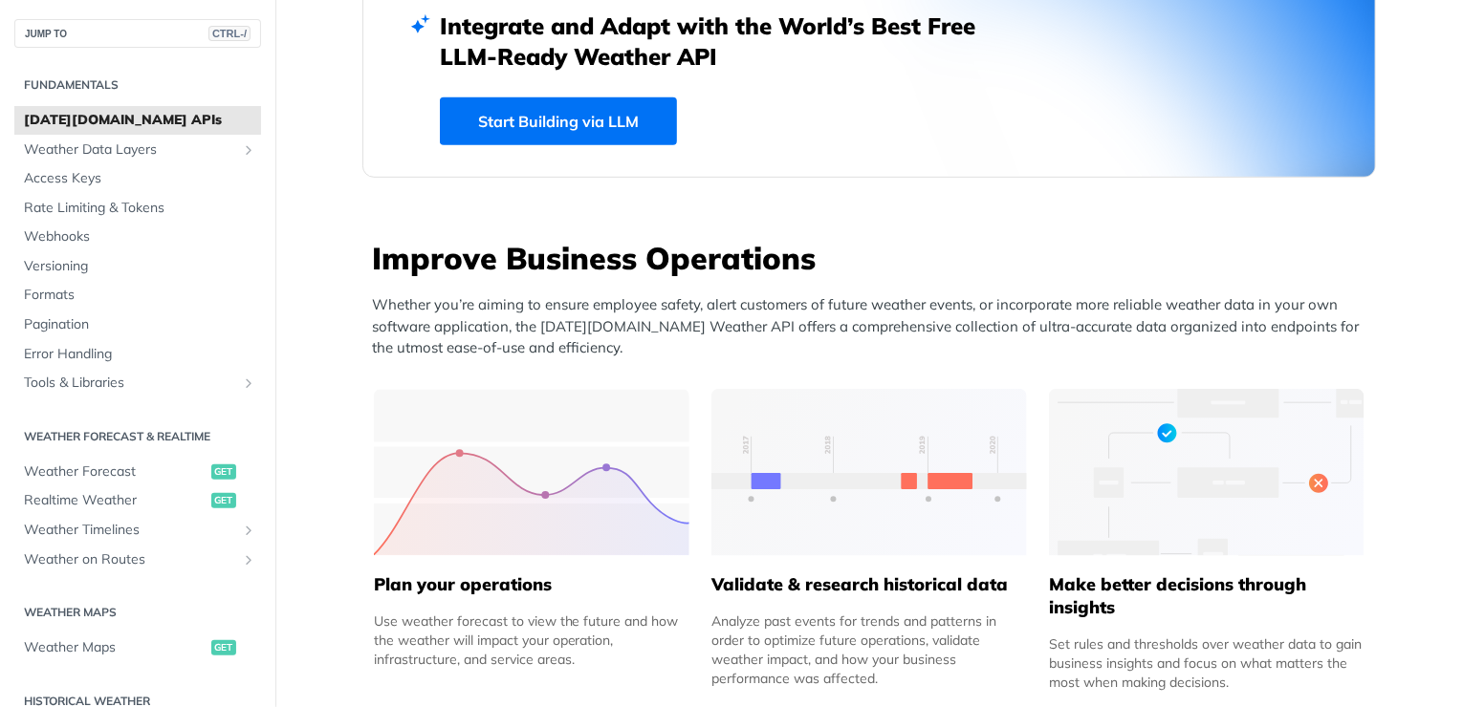
drag, startPoint x: 328, startPoint y: 388, endPoint x: 330, endPoint y: 360, distance: 27.8
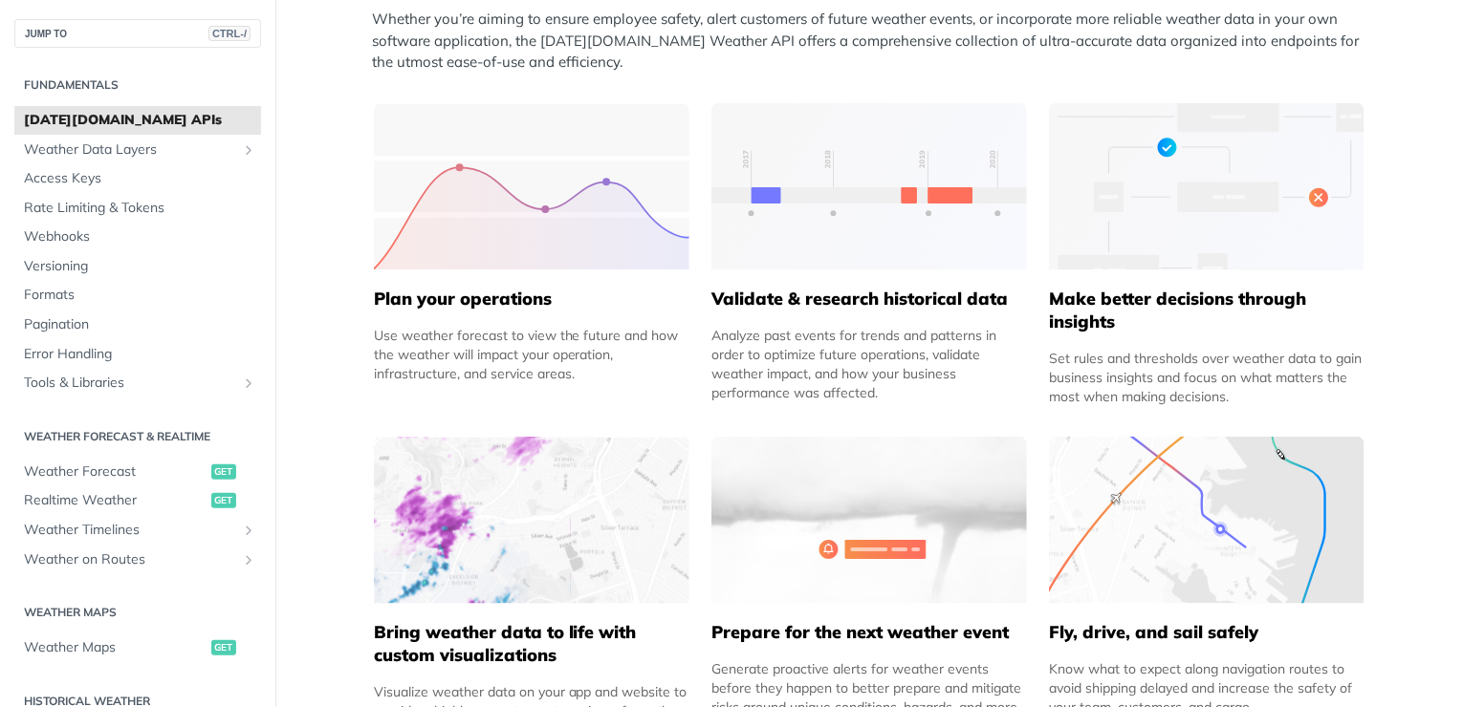
scroll to position [937, 0]
